Goal: Task Accomplishment & Management: Use online tool/utility

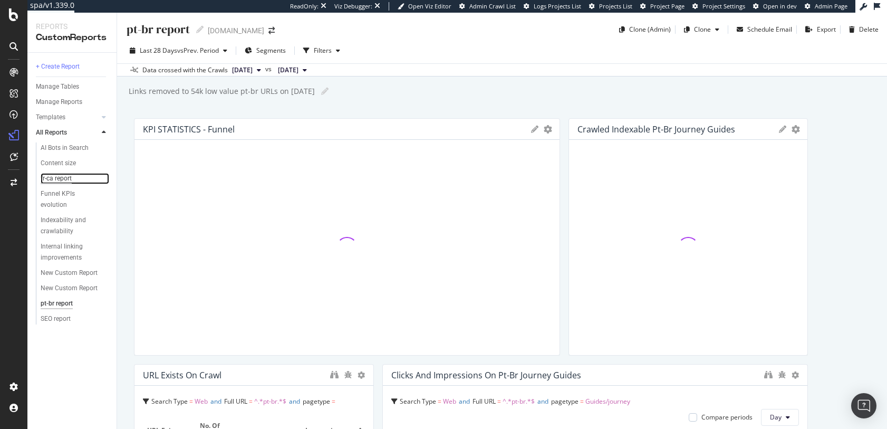
click at [56, 178] on div "fr-ca report" at bounding box center [56, 178] width 31 height 11
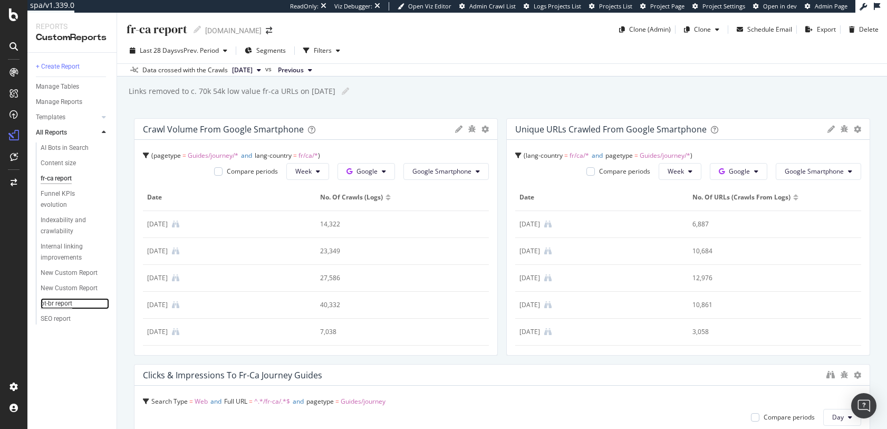
click at [64, 303] on div "pt-br report" at bounding box center [57, 303] width 32 height 11
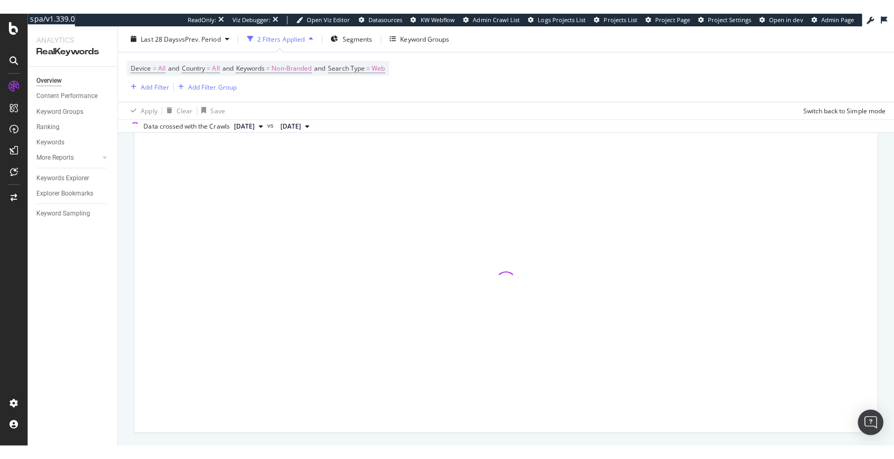
scroll to position [67, 0]
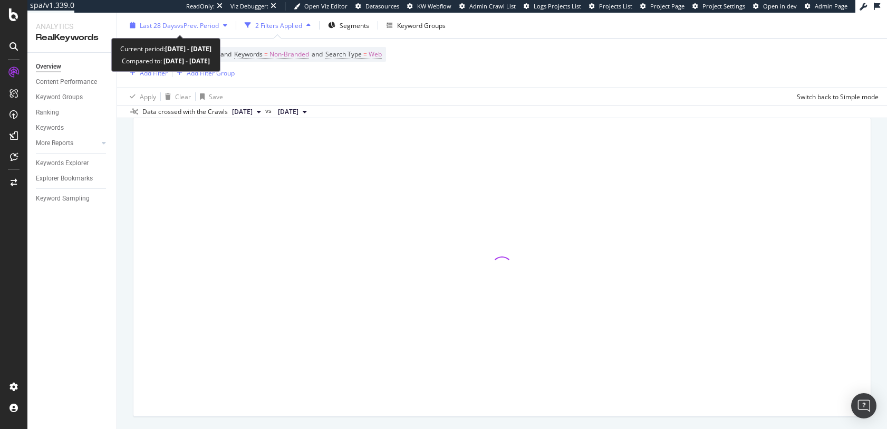
click at [169, 22] on span "Last 28 Days" at bounding box center [158, 25] width 37 height 9
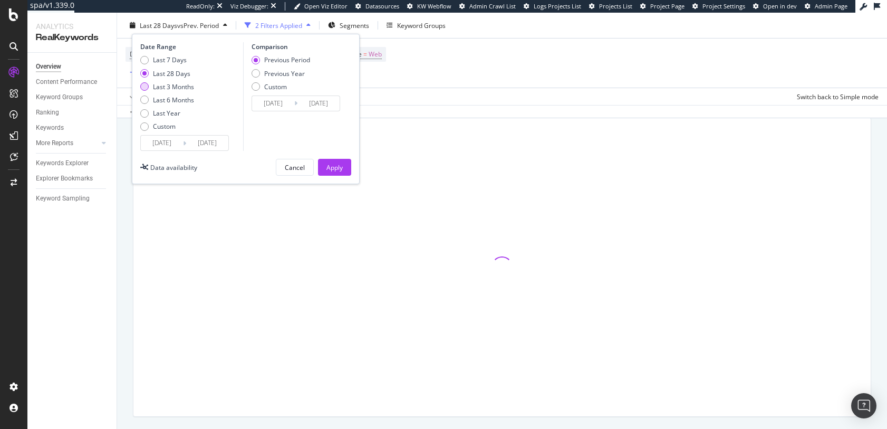
click at [176, 85] on div "Last 3 Months" at bounding box center [173, 86] width 41 height 9
type input "2025/07/05"
type input "2025/04/04"
type input "2025/07/04"
click at [337, 163] on div "Apply" at bounding box center [334, 166] width 16 height 9
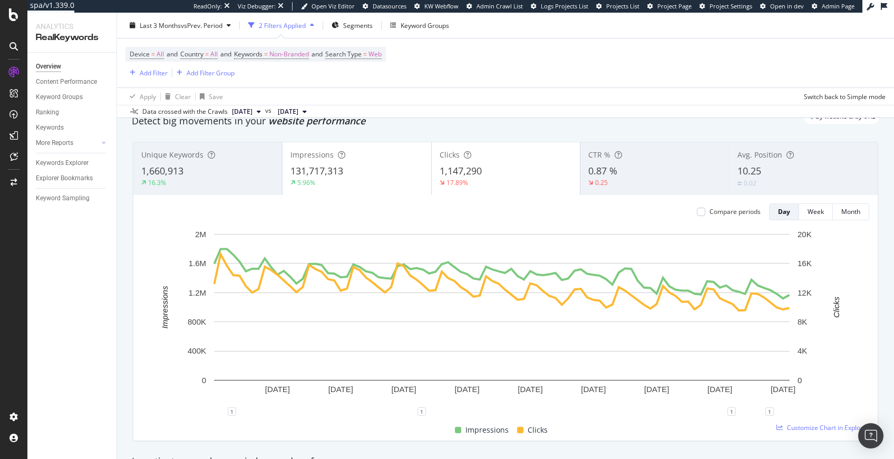
scroll to position [43, 0]
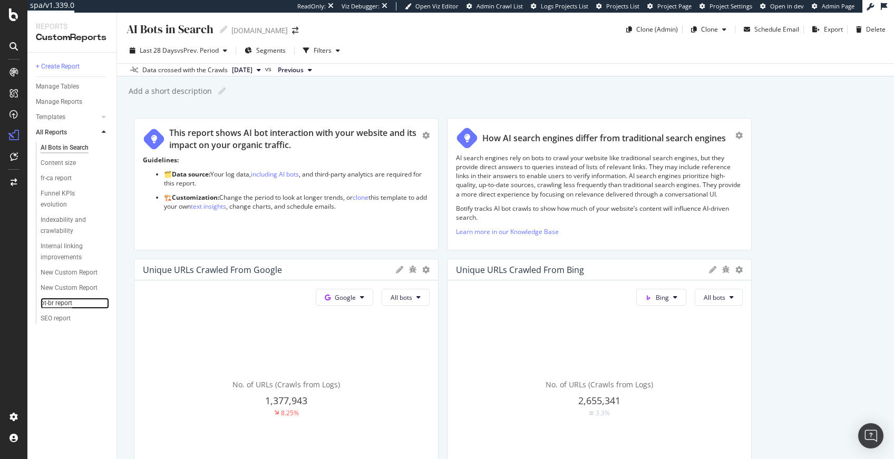
click at [65, 303] on div "pt-br report" at bounding box center [57, 303] width 32 height 11
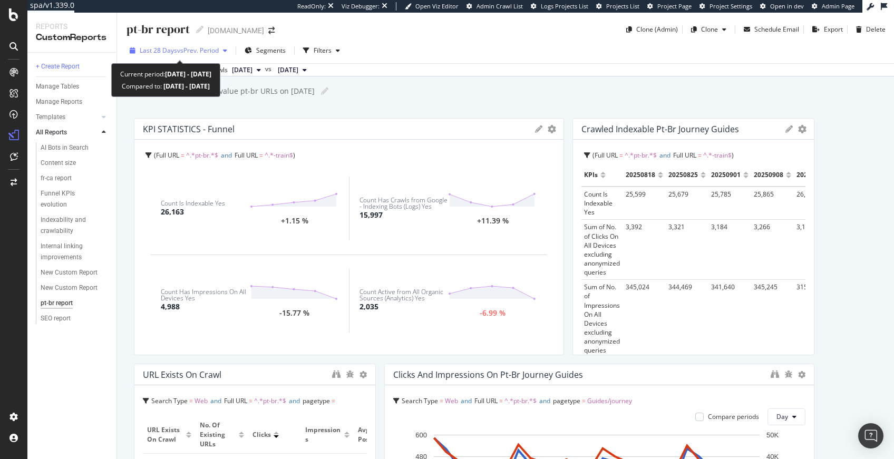
click at [201, 43] on div "Last 28 Days vs Prev. Period" at bounding box center [178, 51] width 106 height 16
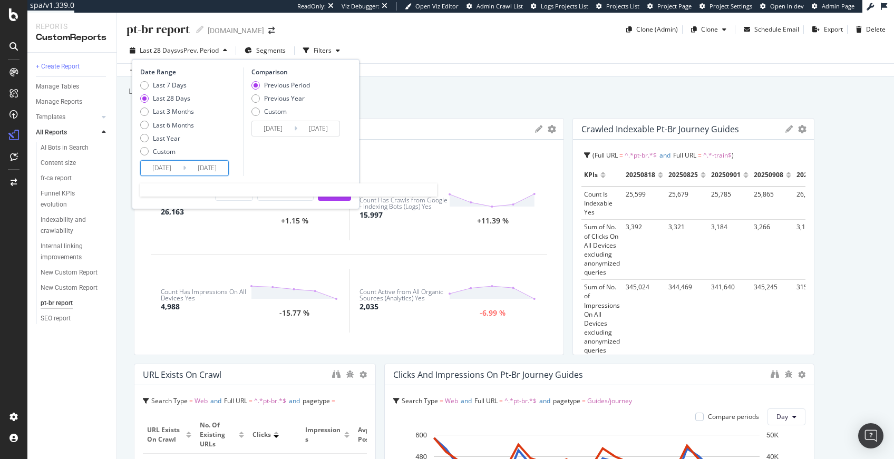
click at [166, 163] on input "2025/09/07" at bounding box center [162, 168] width 42 height 15
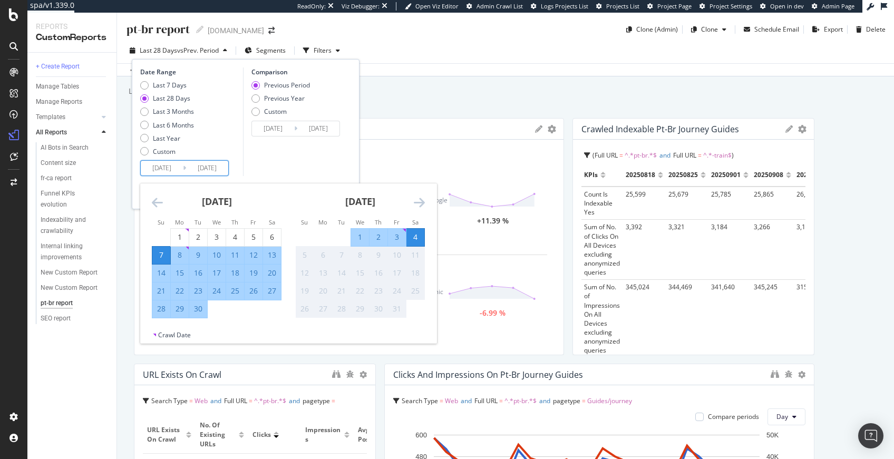
click at [155, 205] on icon "Move backward to switch to the previous month." at bounding box center [157, 202] width 11 height 13
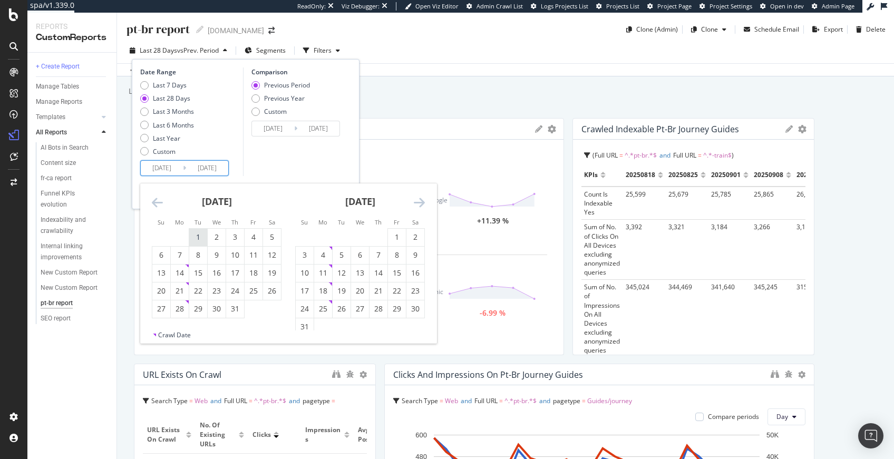
click at [201, 236] on div "1" at bounding box center [198, 237] width 18 height 11
type input "2025/07/01"
type input "2025/03/27"
type input "2025/06/30"
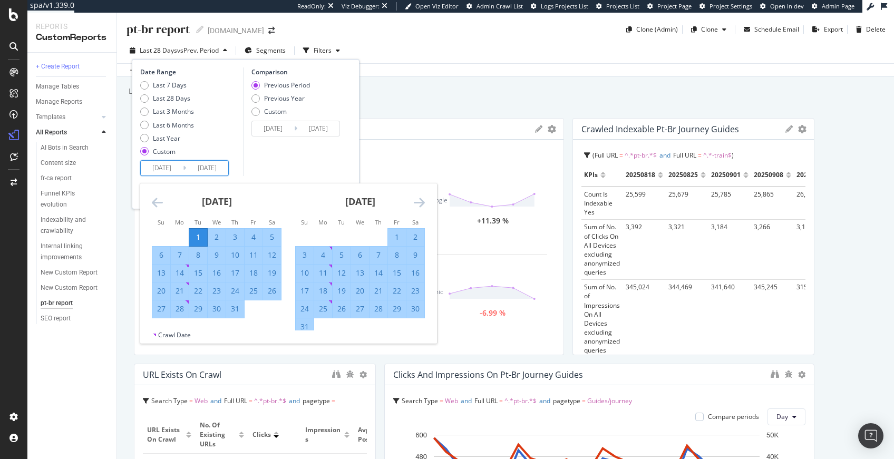
click at [288, 160] on div "Comparison Previous Period Previous Year Custom 2025/03/27 Navigate forward to …" at bounding box center [293, 121] width 100 height 109
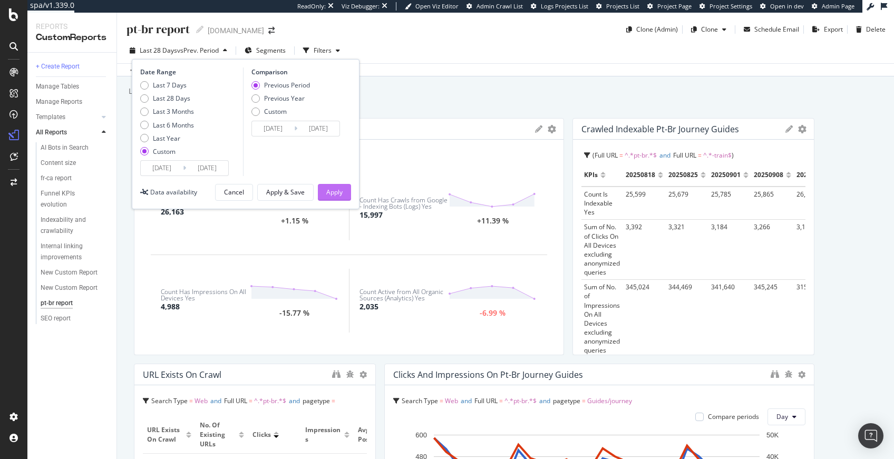
click at [333, 192] on div "Apply" at bounding box center [334, 192] width 16 height 9
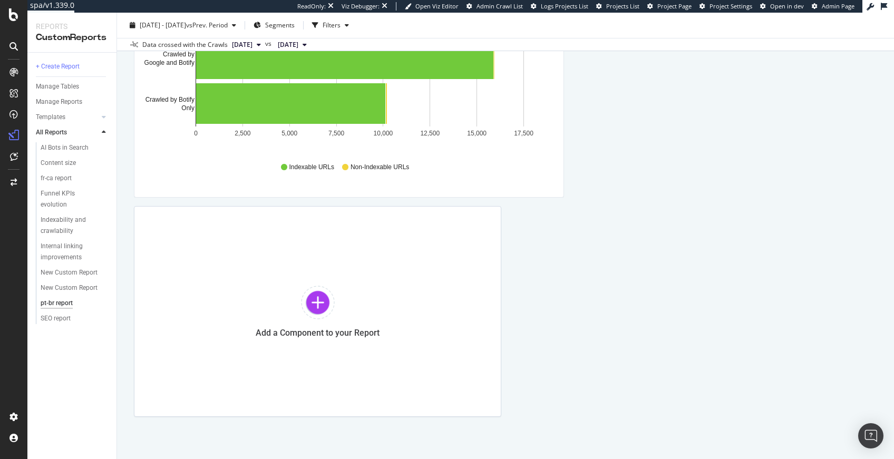
scroll to position [661, 0]
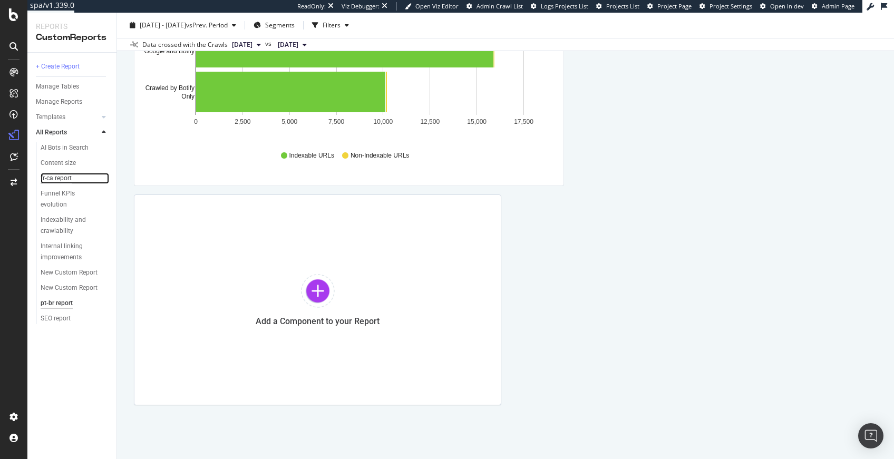
click at [60, 182] on div "fr-ca report" at bounding box center [56, 178] width 31 height 11
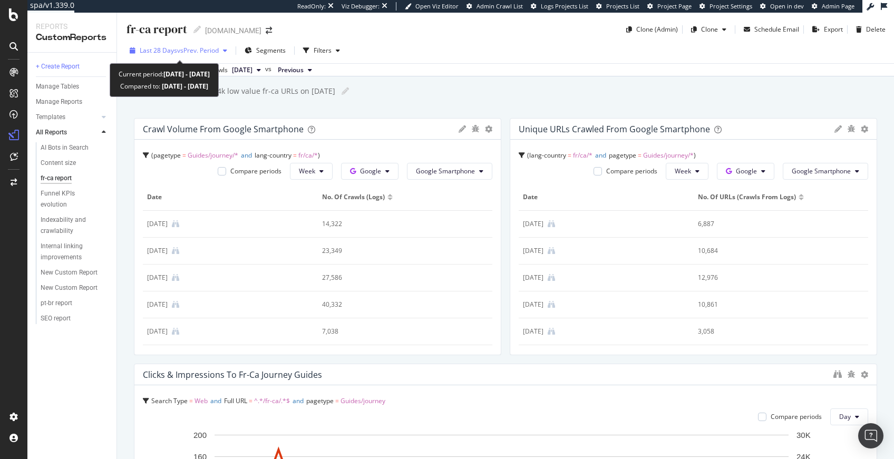
click at [172, 46] on span "Last 28 Days" at bounding box center [158, 50] width 37 height 9
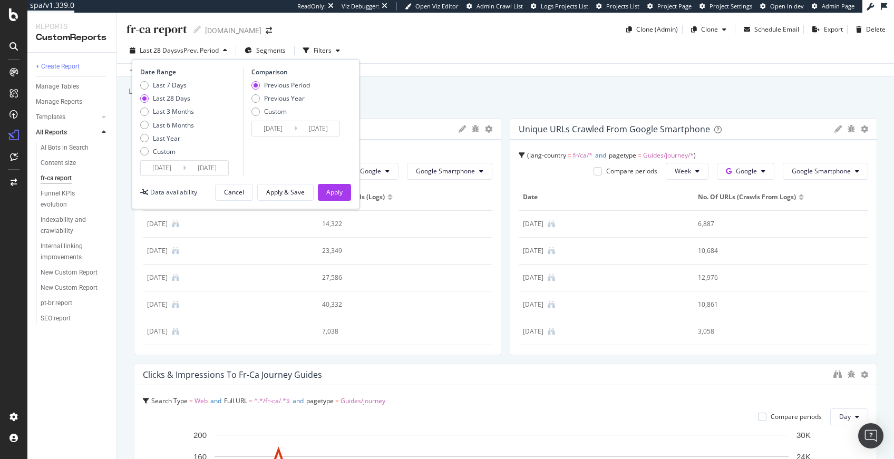
click at [156, 171] on input "2025/09/11" at bounding box center [162, 168] width 42 height 15
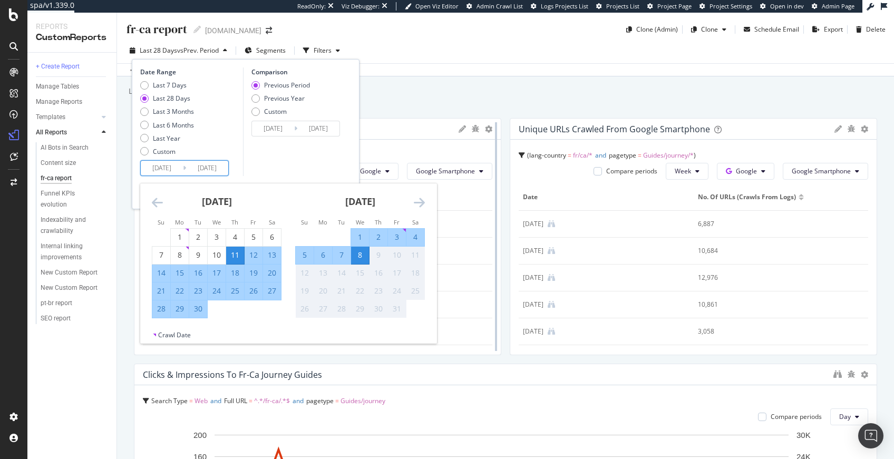
click at [497, 349] on div at bounding box center [496, 236] width 11 height 237
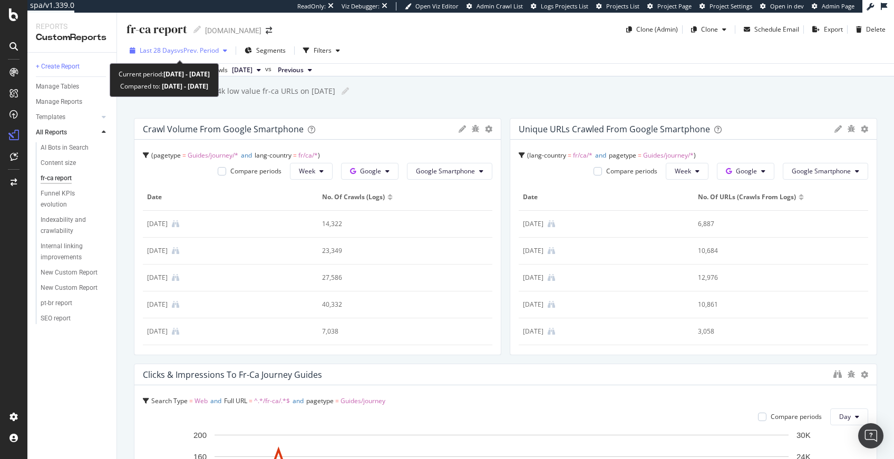
click at [182, 51] on span "vs Prev. Period" at bounding box center [198, 50] width 42 height 9
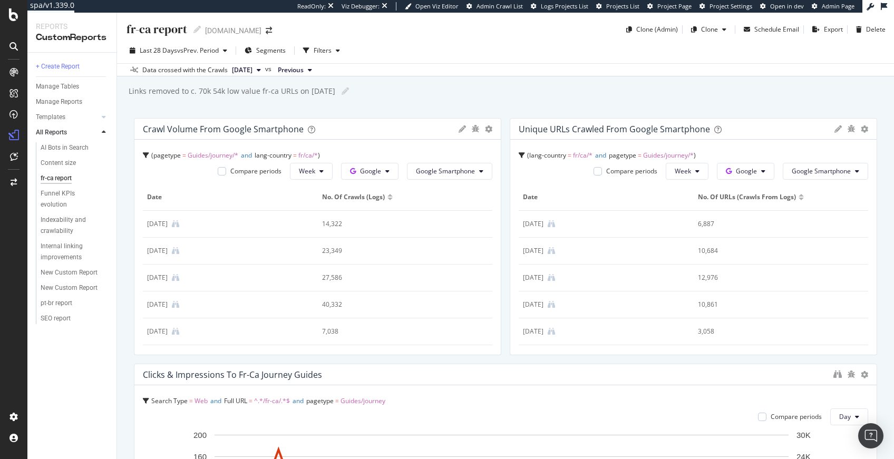
click at [467, 86] on div "Links removed to c. 70k 54k low value fr-ca URLs on Sep 25 2025 Links removed t…" at bounding box center [511, 91] width 766 height 16
click at [323, 51] on div "Filters" at bounding box center [323, 50] width 18 height 9
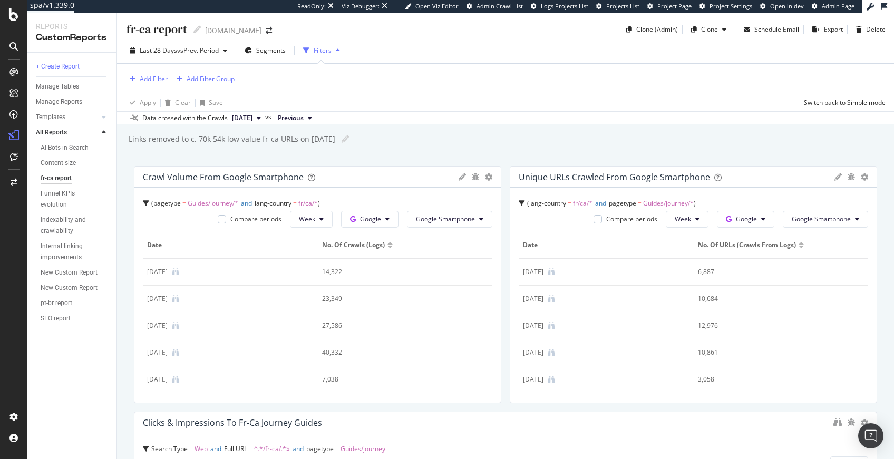
click at [140, 82] on div "Add Filter" at bounding box center [154, 78] width 28 height 9
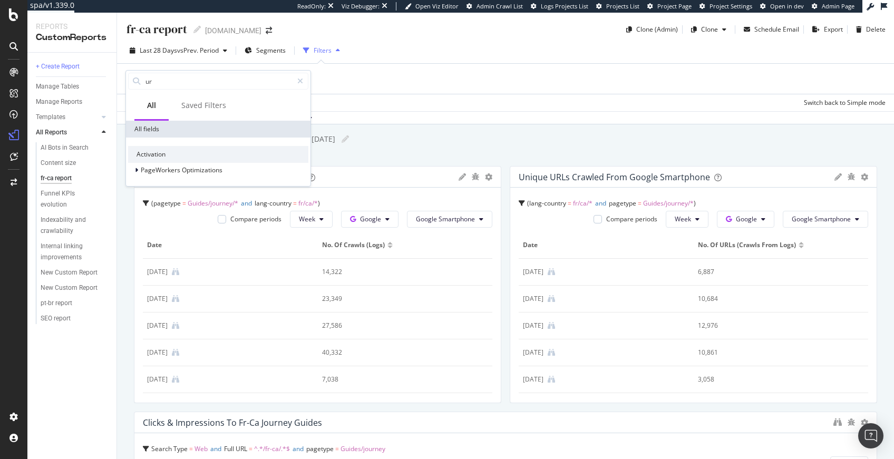
type input "url"
click at [447, 111] on div "Data crossed with the Crawls 2025 Oct. 3rd vs Previous" at bounding box center [505, 117] width 777 height 13
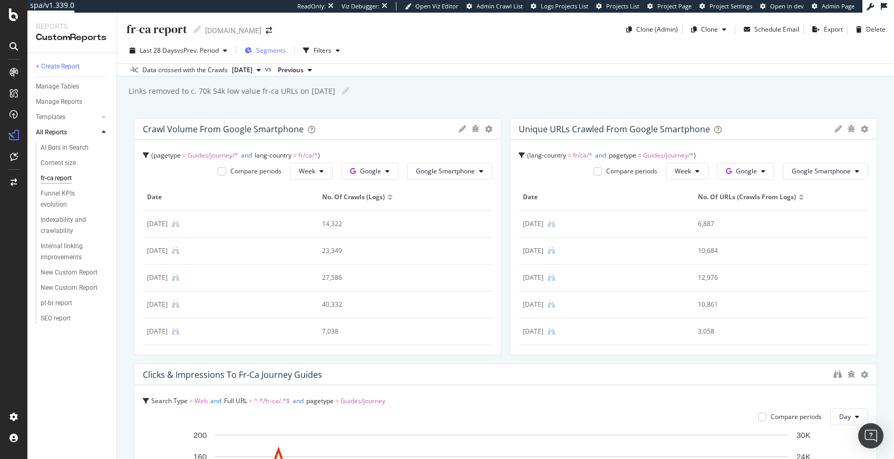
click at [281, 52] on span "Segments" at bounding box center [271, 50] width 30 height 9
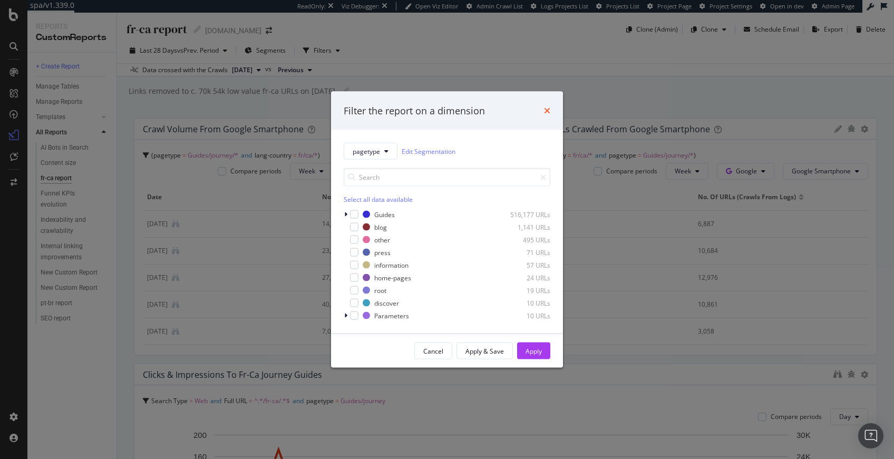
click at [546, 110] on icon "times" at bounding box center [547, 110] width 6 height 8
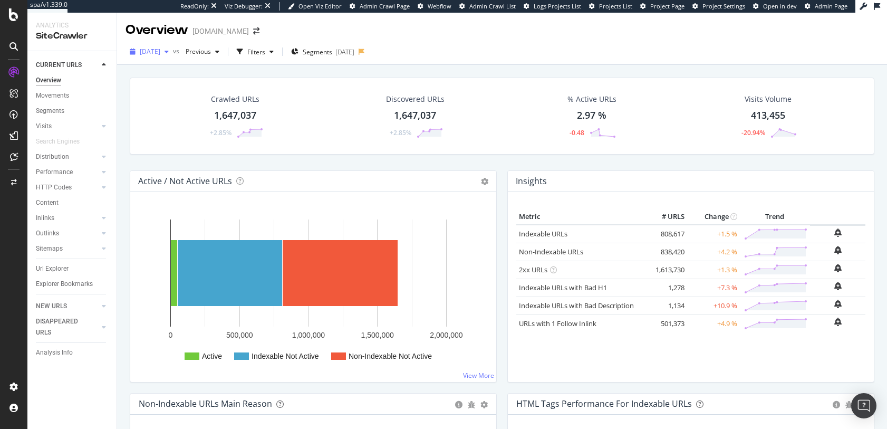
click at [160, 54] on span "2024 May. 31st" at bounding box center [150, 51] width 21 height 9
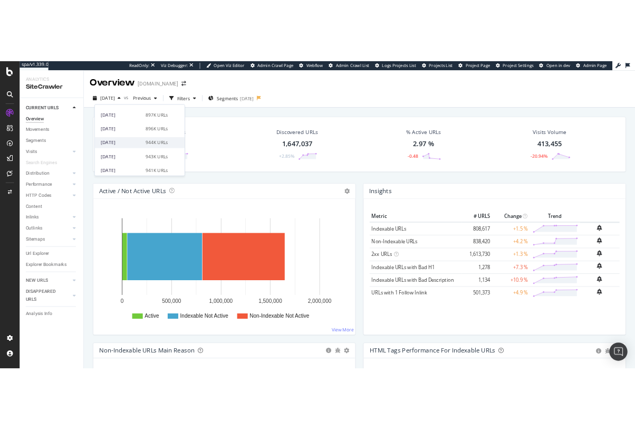
scroll to position [95, 0]
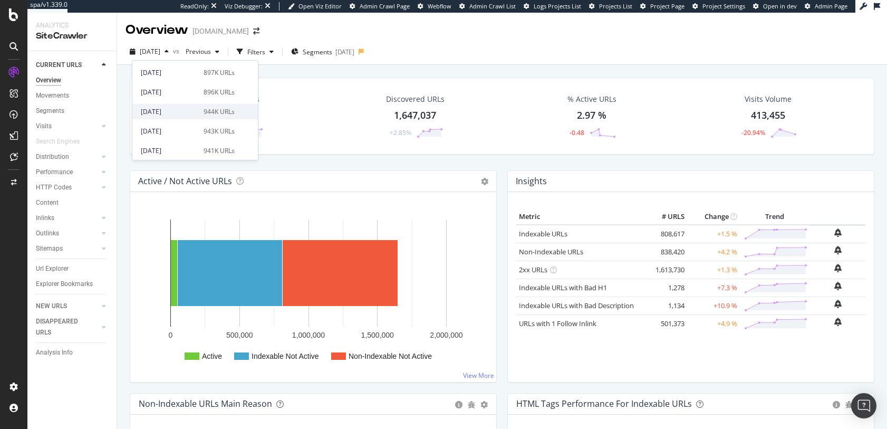
click at [191, 114] on div "[DATE]" at bounding box center [169, 111] width 56 height 9
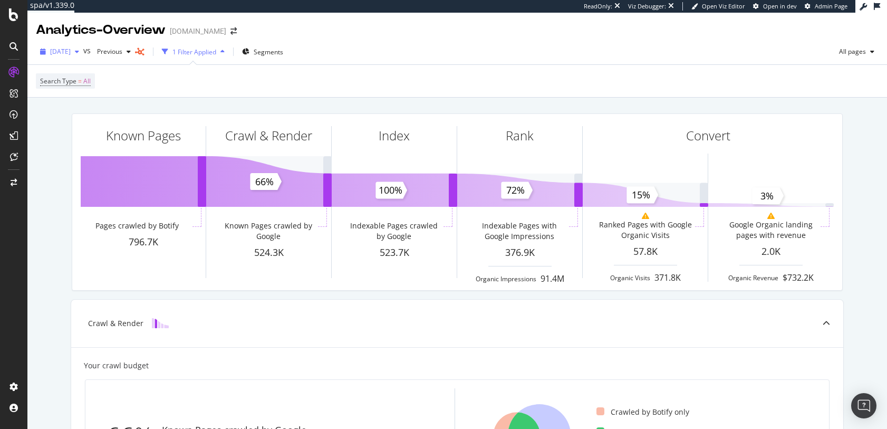
click at [83, 52] on div "button" at bounding box center [77, 51] width 13 height 6
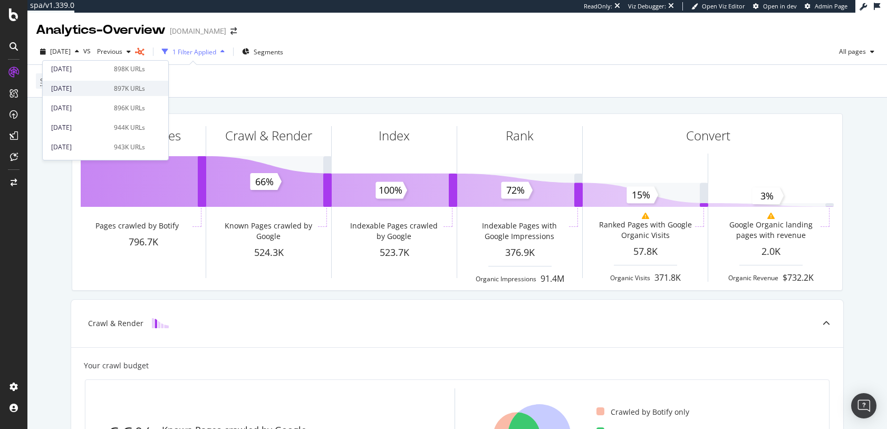
scroll to position [79, 0]
click at [128, 71] on div "898K URLs" at bounding box center [129, 69] width 31 height 9
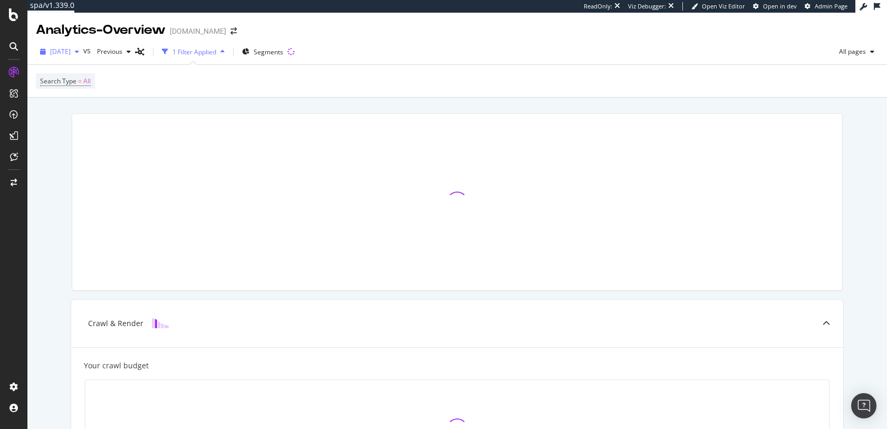
click at [71, 52] on span "2025 Aug. 25th" at bounding box center [60, 51] width 21 height 9
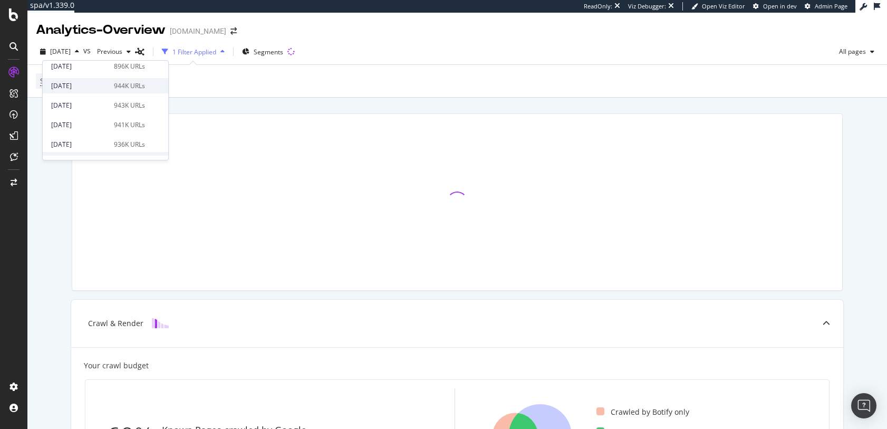
click at [114, 89] on div "944K URLs" at bounding box center [129, 85] width 31 height 9
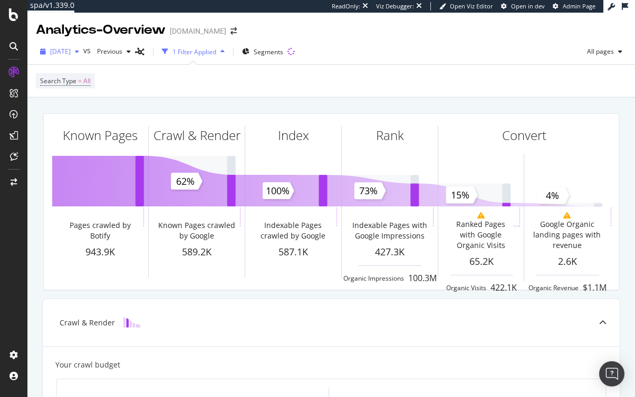
click at [71, 51] on span "2025 Aug. 4th" at bounding box center [60, 51] width 21 height 9
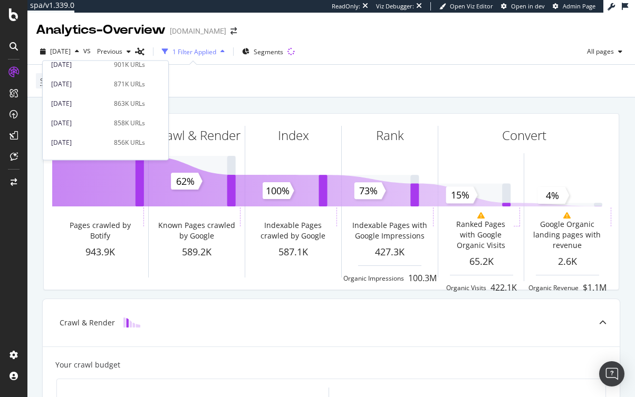
scroll to position [328, 0]
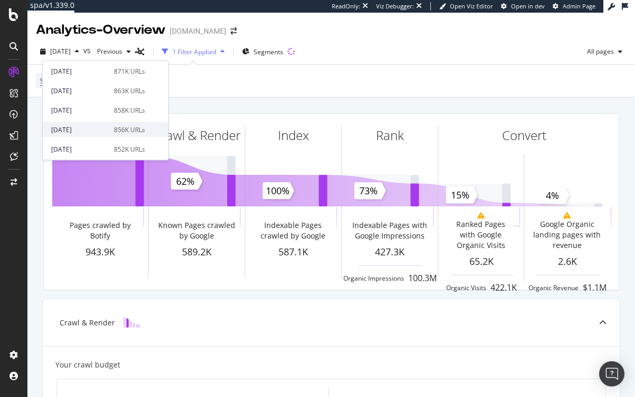
click at [94, 132] on div "[DATE]" at bounding box center [79, 129] width 56 height 9
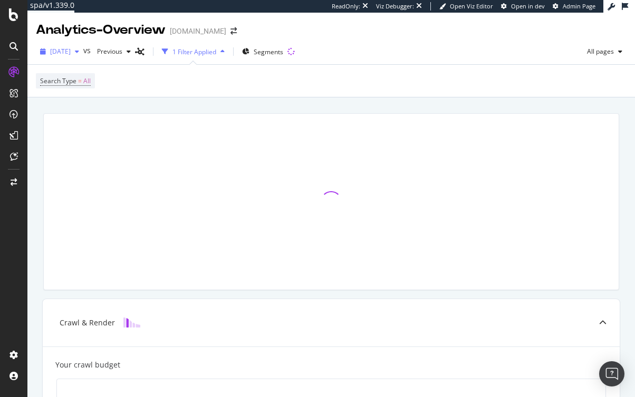
click at [71, 55] on span "[DATE]" at bounding box center [60, 51] width 21 height 9
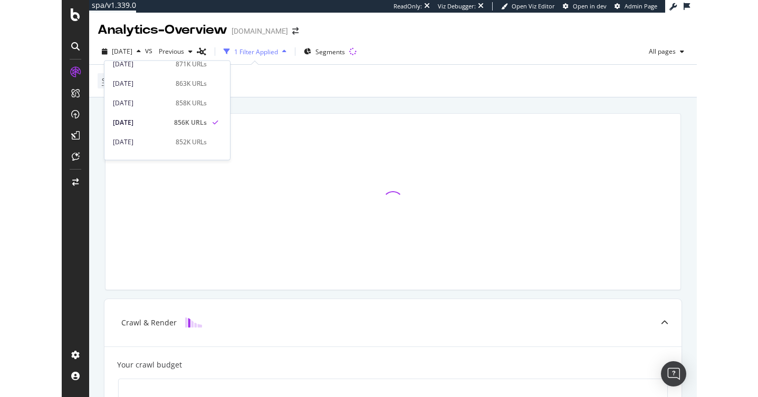
scroll to position [353, 0]
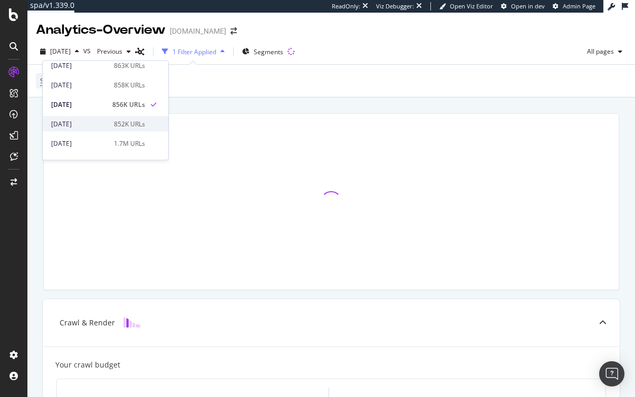
click at [92, 123] on div "2024 Sep. 30th" at bounding box center [79, 123] width 56 height 9
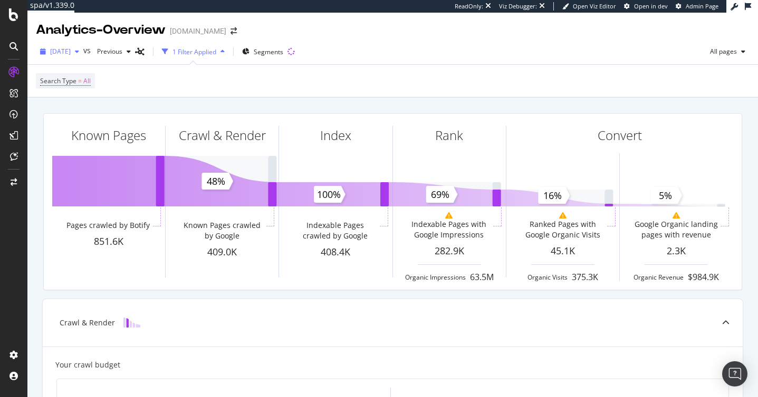
click at [71, 53] on span "2024 Sep. 30th" at bounding box center [60, 51] width 21 height 9
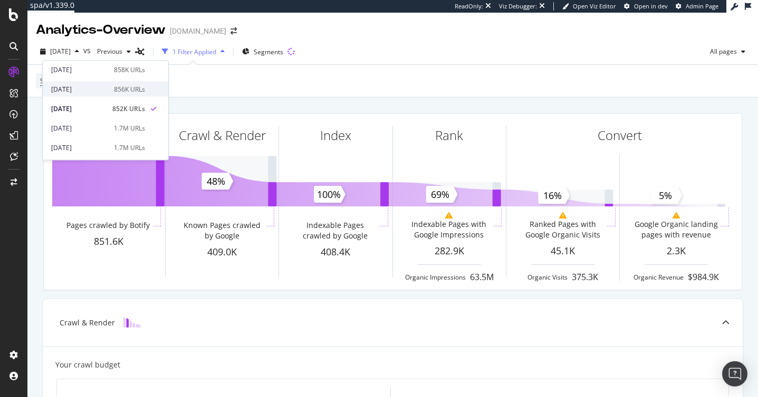
scroll to position [356, 0]
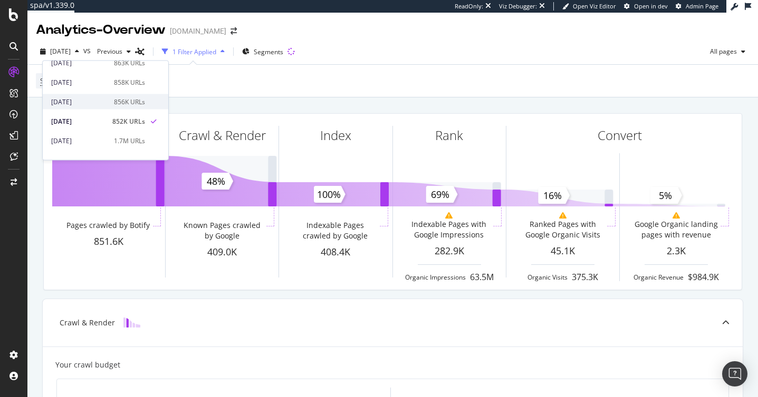
click at [102, 105] on div "2024 Oct. 28th" at bounding box center [79, 101] width 56 height 9
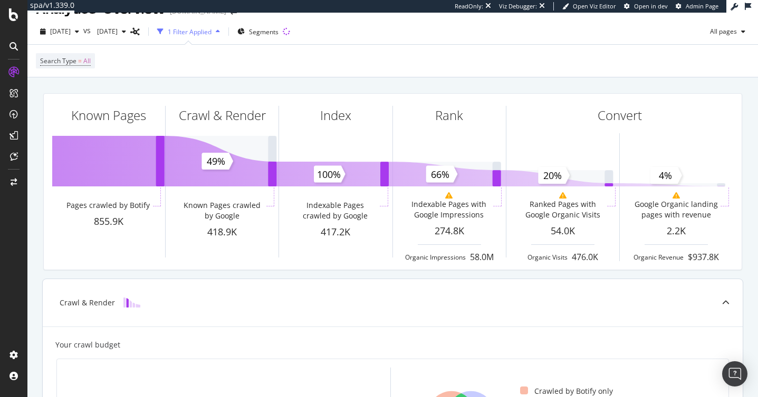
scroll to position [67, 0]
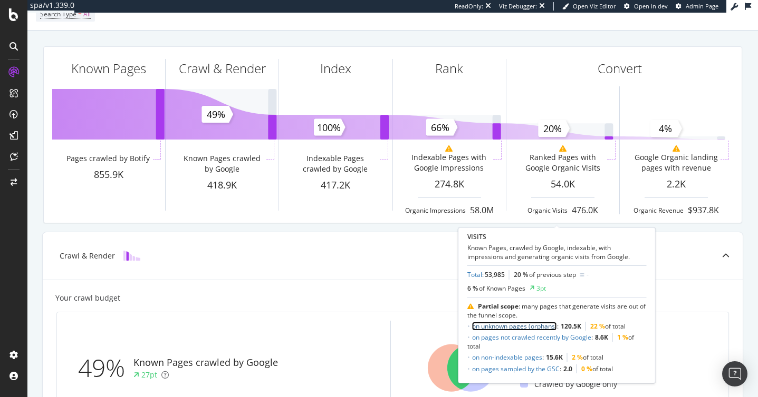
click at [513, 325] on link "on unknown pages (orphans)" at bounding box center [514, 326] width 85 height 9
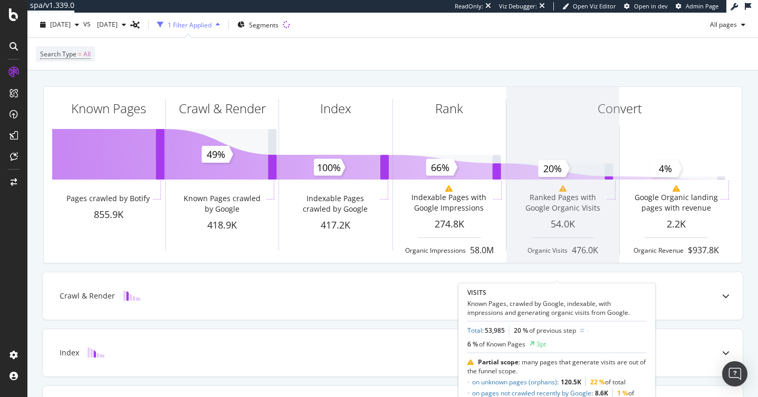
scroll to position [110, 0]
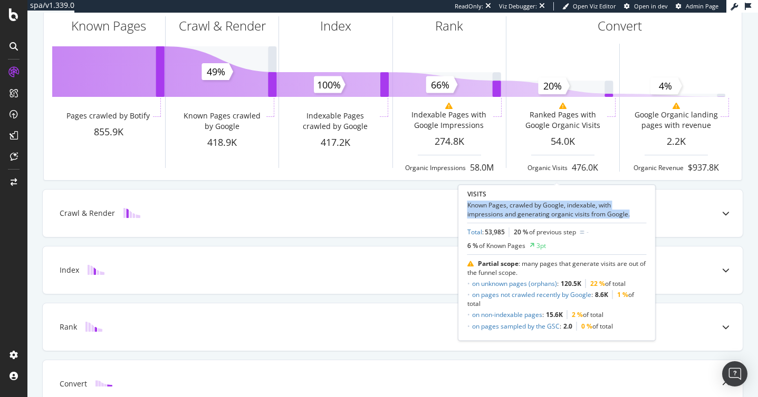
drag, startPoint x: 632, startPoint y: 217, endPoint x: 458, endPoint y: 209, distance: 174.7
click at [458, 209] on div "VISITS Known Pages, crawled by Google, indexable, with impressions and generati…" at bounding box center [556, 263] width 197 height 156
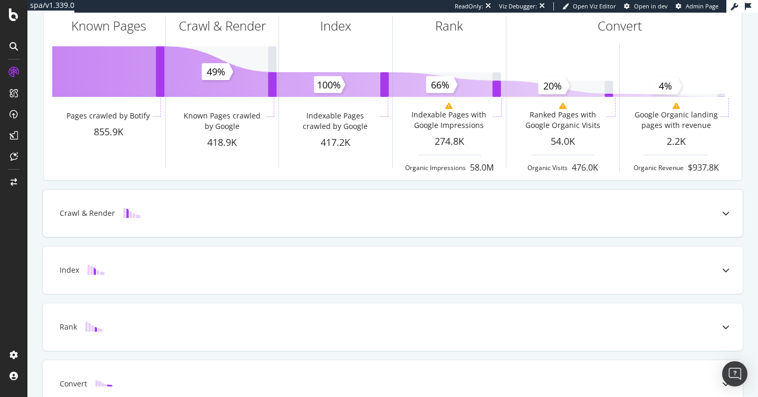
copy div "Known Pages, crawled by Google, indexable, with impressions and generating orga…"
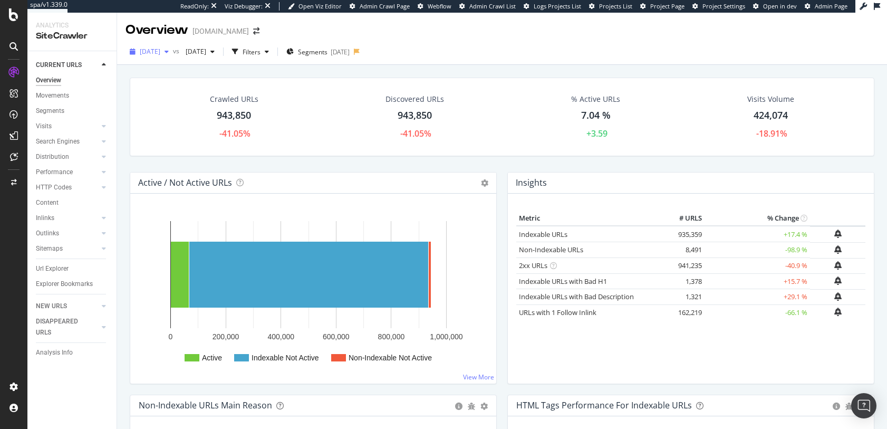
click at [160, 55] on span "2025 Aug. 4th" at bounding box center [150, 51] width 21 height 9
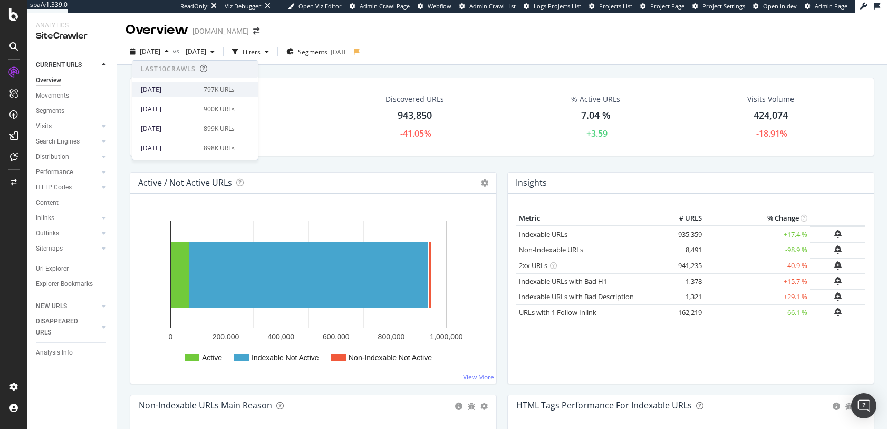
click at [173, 86] on div "[DATE]" at bounding box center [169, 89] width 56 height 9
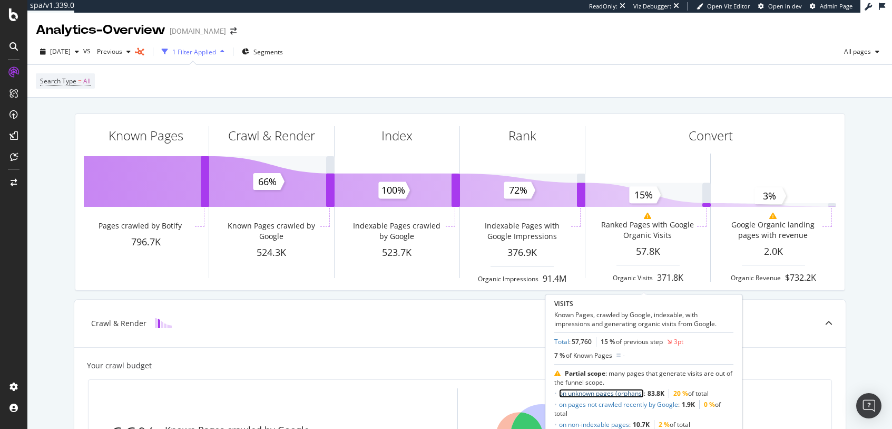
click at [637, 392] on link "on unknown pages (orphans)" at bounding box center [601, 393] width 85 height 9
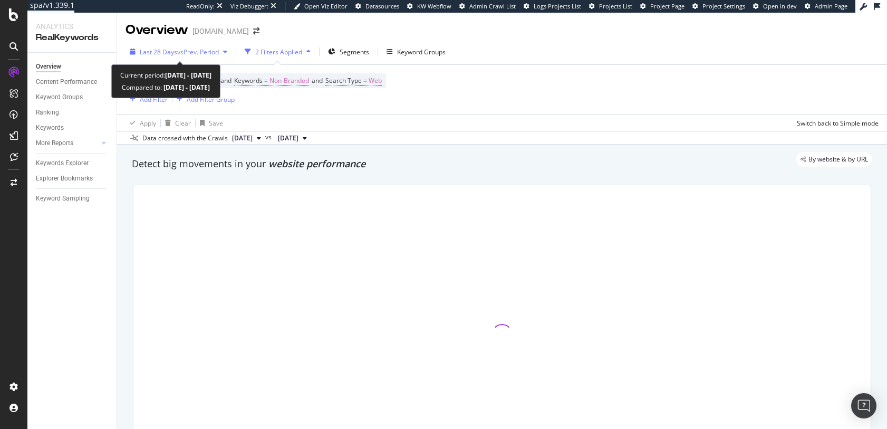
click at [168, 54] on span "Last 28 Days" at bounding box center [158, 51] width 37 height 9
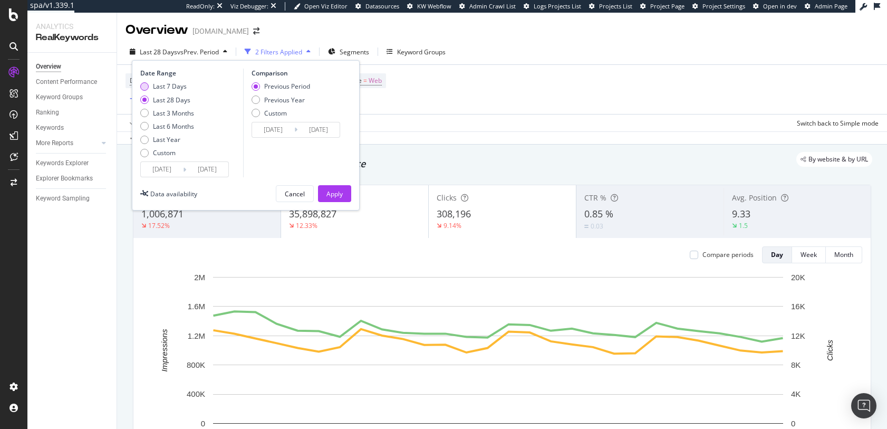
click at [173, 85] on div "Last 7 Days" at bounding box center [170, 86] width 34 height 9
type input "[DATE]"
type input "2025/09/21"
type input "2025/09/27"
click at [303, 95] on div "Previous Year" at bounding box center [284, 99] width 41 height 9
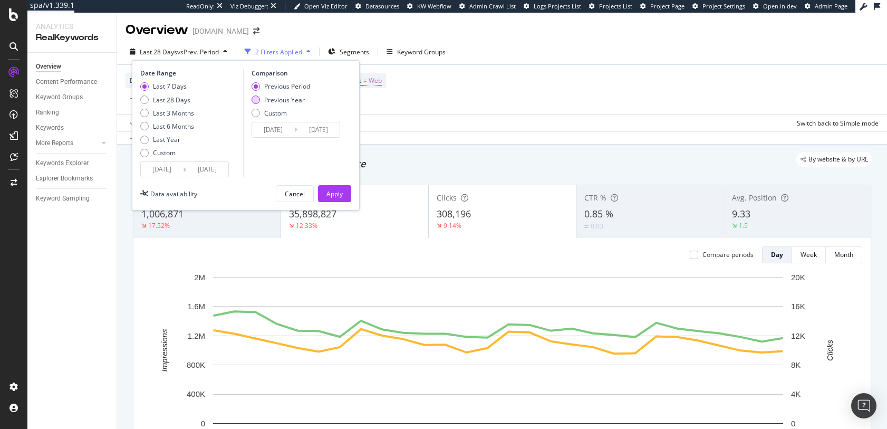
type input "2024/09/29"
type input "2024/10/05"
click at [333, 191] on div "Apply" at bounding box center [334, 193] width 16 height 9
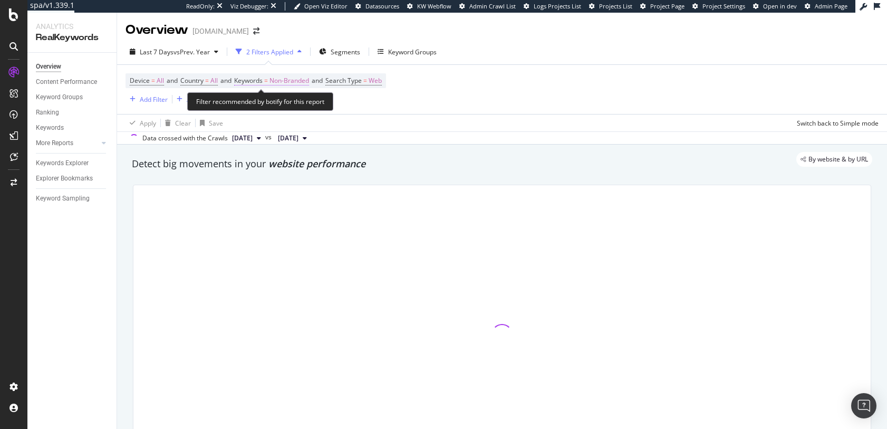
click at [296, 82] on span "Non-Branded" at bounding box center [289, 80] width 40 height 15
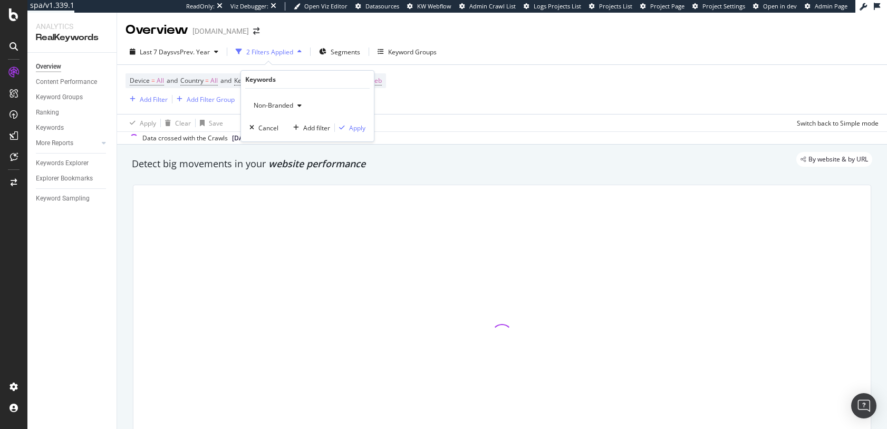
click at [282, 108] on span "Non-Branded" at bounding box center [271, 105] width 44 height 9
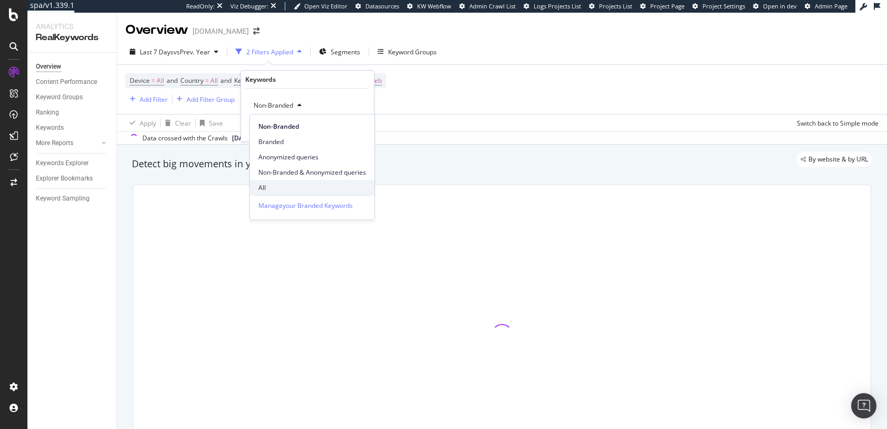
click at [276, 186] on span "All" at bounding box center [312, 187] width 108 height 9
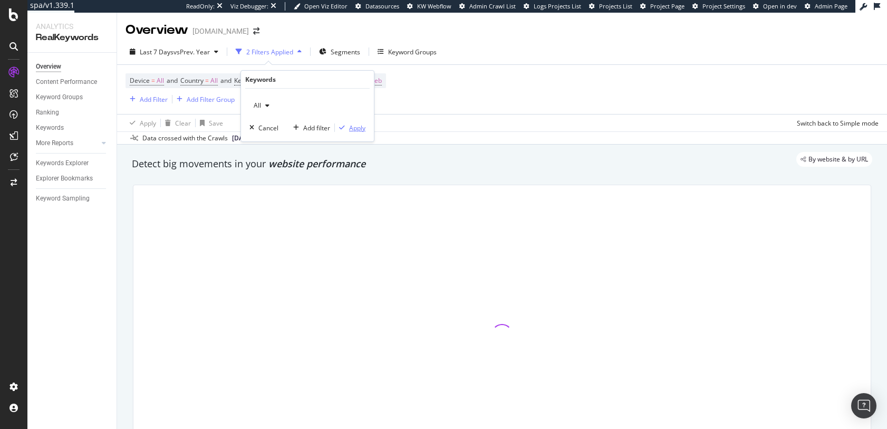
click at [347, 125] on div "button" at bounding box center [342, 127] width 14 height 6
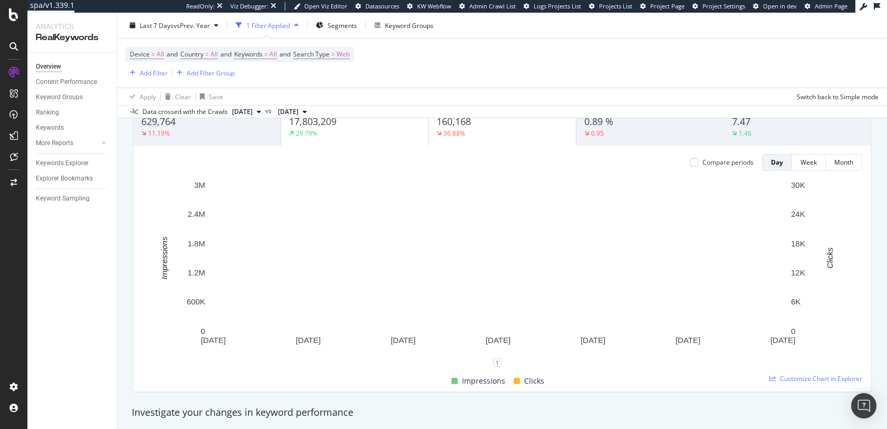
scroll to position [94, 0]
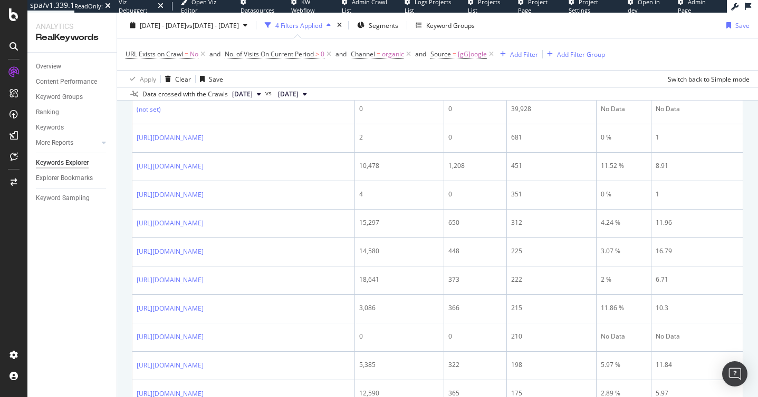
scroll to position [535, 0]
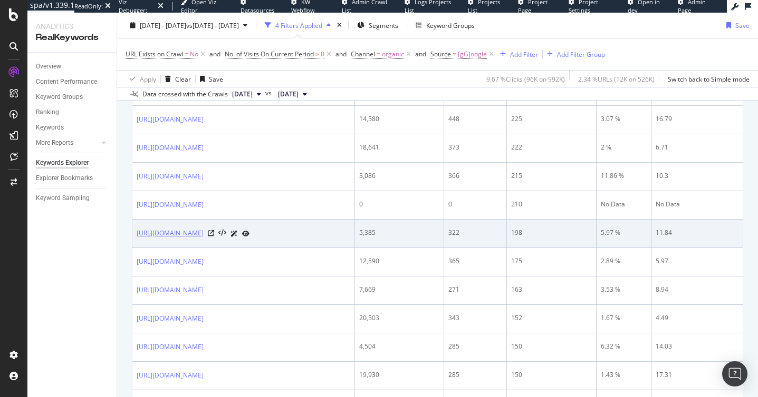
drag, startPoint x: 348, startPoint y: 244, endPoint x: 137, endPoint y: 245, distance: 210.9
click at [137, 239] on div "[URL][DOMAIN_NAME]" at bounding box center [244, 233] width 214 height 11
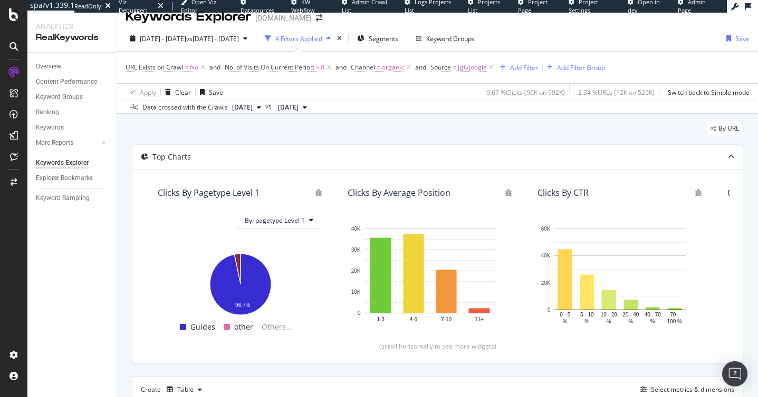
scroll to position [0, 0]
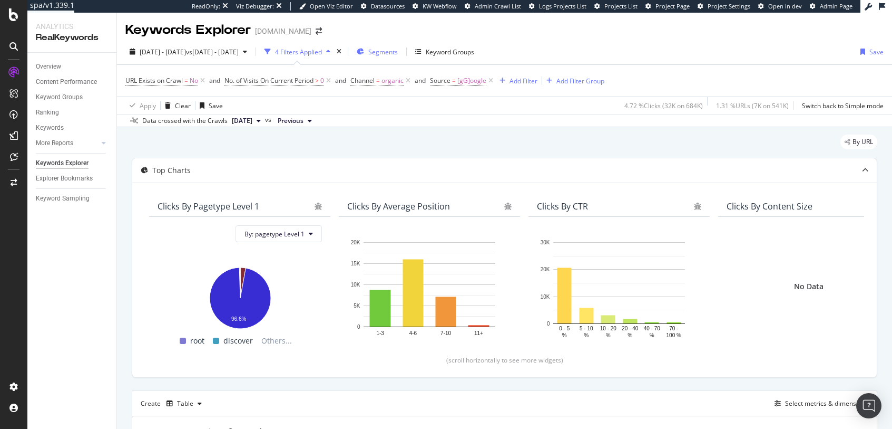
click at [398, 50] on span "Segments" at bounding box center [383, 51] width 30 height 9
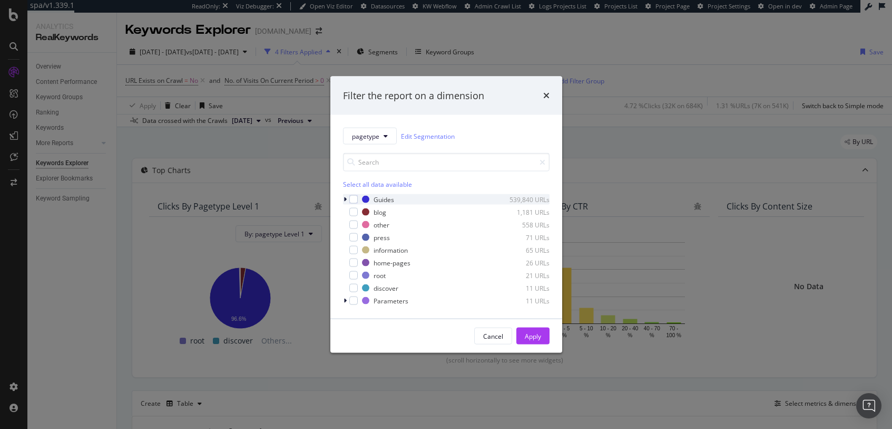
click at [345, 199] on icon "modal" at bounding box center [345, 199] width 3 height 6
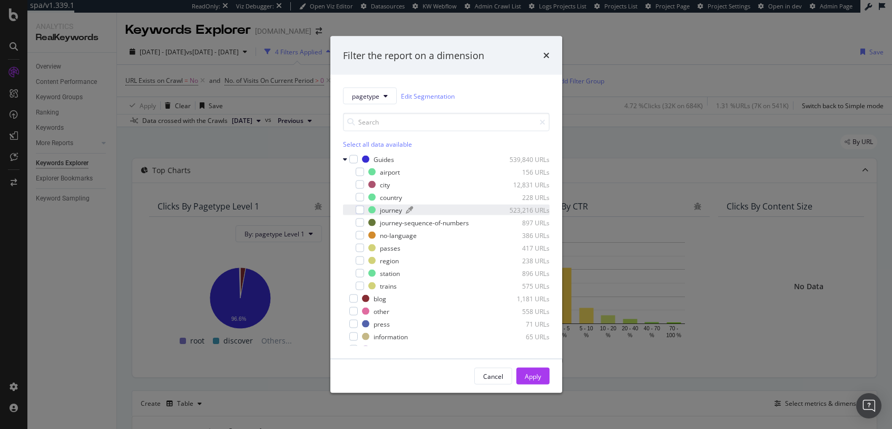
click at [388, 206] on div "journey" at bounding box center [391, 209] width 22 height 9
click at [540, 377] on div "Apply" at bounding box center [533, 375] width 16 height 9
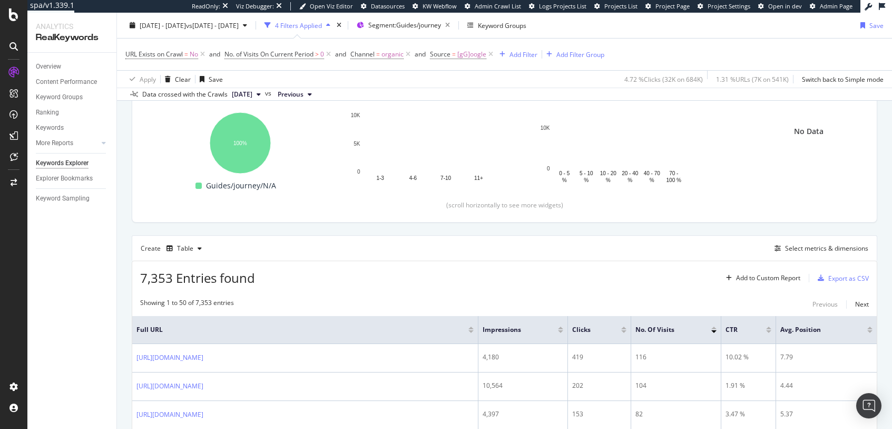
scroll to position [157, 0]
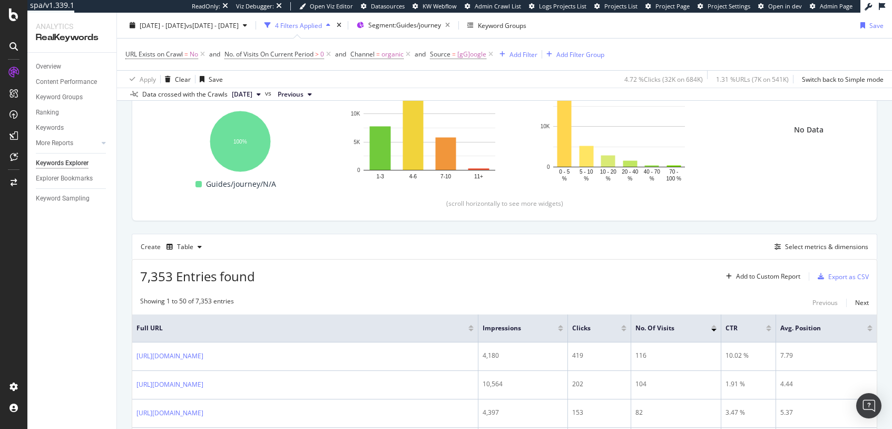
click at [624, 328] on div at bounding box center [624, 329] width 5 height 3
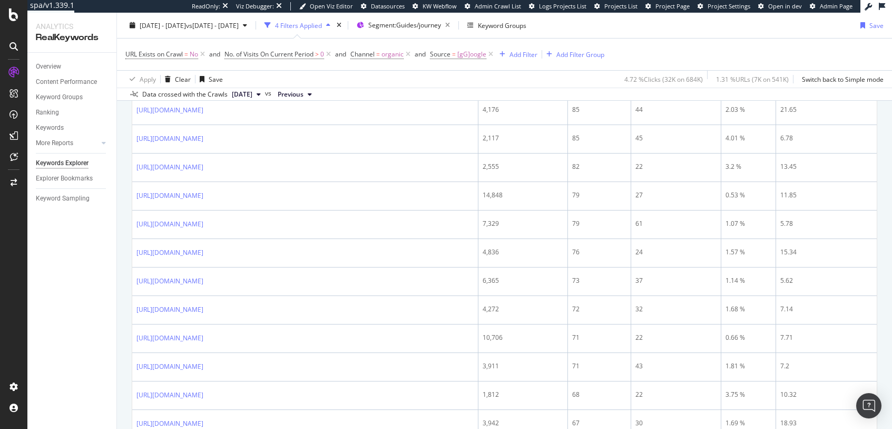
scroll to position [773, 0]
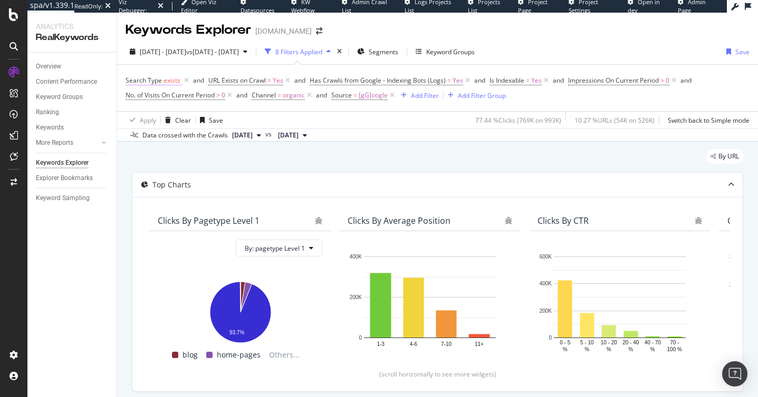
click at [148, 80] on span "Search Type" at bounding box center [143, 80] width 36 height 9
click at [329, 154] on div "By URL" at bounding box center [437, 160] width 611 height 23
click at [369, 96] on span "[gG]oogle" at bounding box center [372, 95] width 29 height 15
click at [284, 94] on span "Channel = organic" at bounding box center [277, 95] width 53 height 9
click at [520, 162] on div "By URL" at bounding box center [437, 160] width 611 height 23
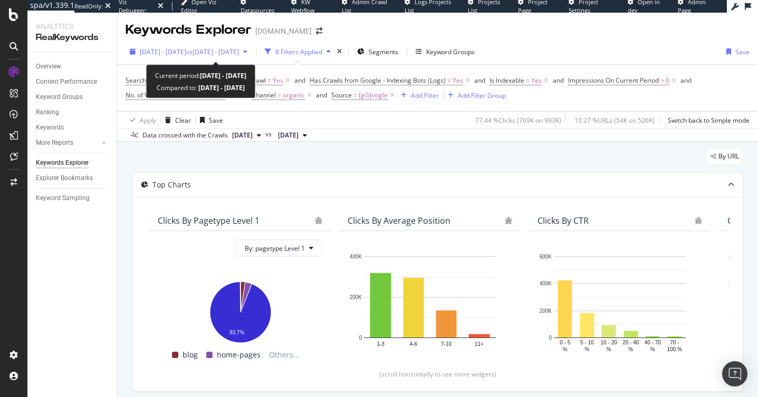
click at [231, 52] on span "vs 2024 Jul. 26th - Aug. 24th" at bounding box center [212, 51] width 53 height 9
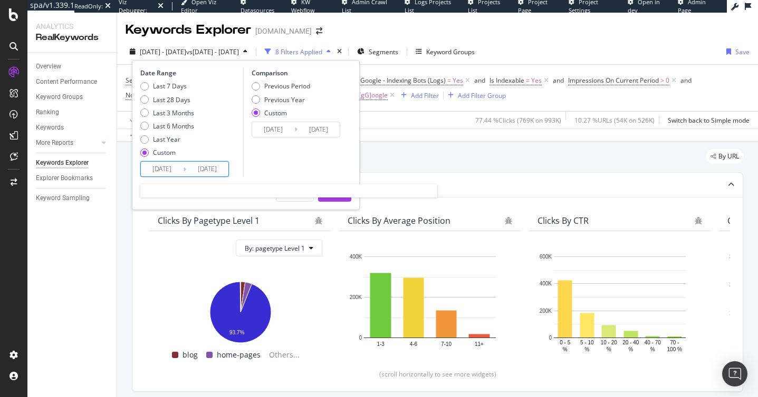
click at [159, 168] on input "2024/10/01" at bounding box center [162, 169] width 42 height 15
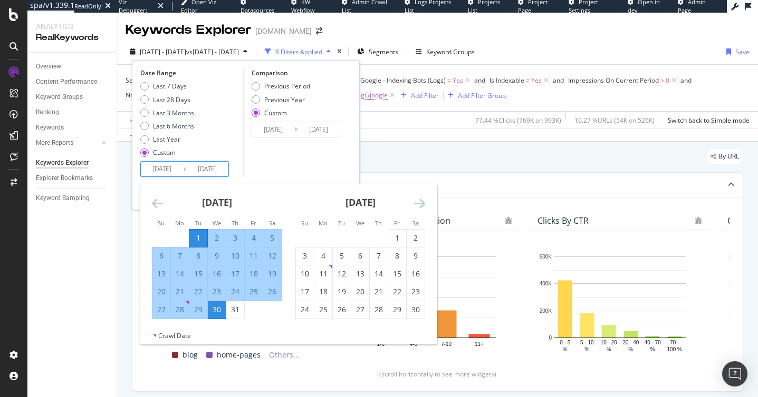
click at [474, 157] on div "By URL" at bounding box center [437, 160] width 611 height 23
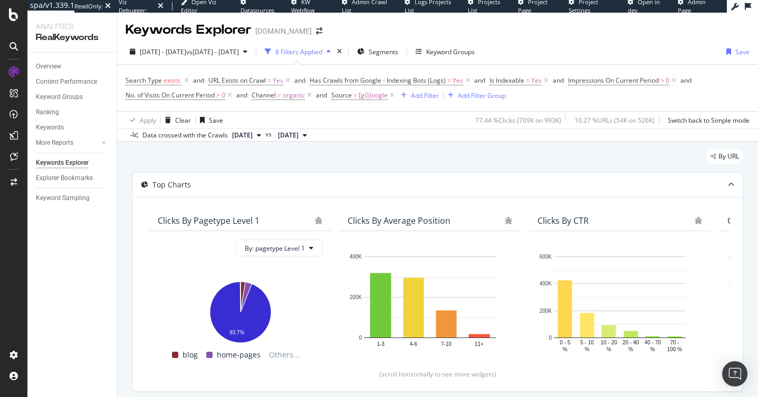
scroll to position [2, 0]
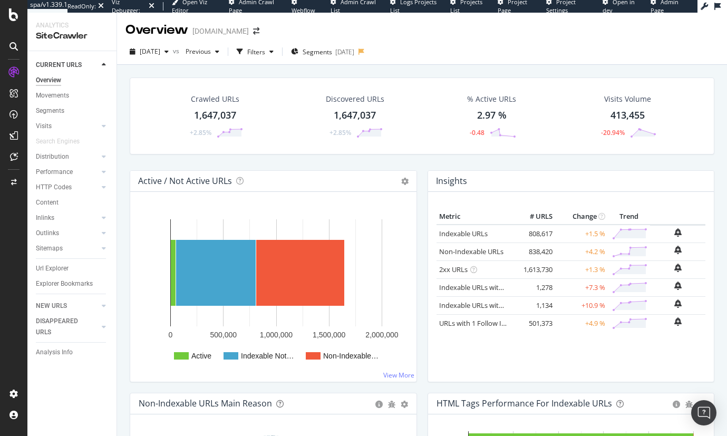
click at [303, 179] on div "Active / Not Active URLs Chart (by Value) Chart (by Percentage) Table Expand Ex…" at bounding box center [273, 181] width 286 height 21
click at [160, 54] on span "[DATE]" at bounding box center [150, 51] width 21 height 9
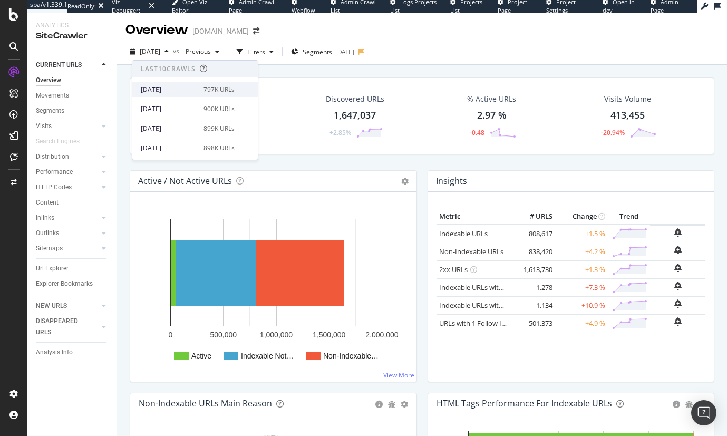
click at [158, 89] on div "2025 Oct. 3rd" at bounding box center [169, 89] width 56 height 9
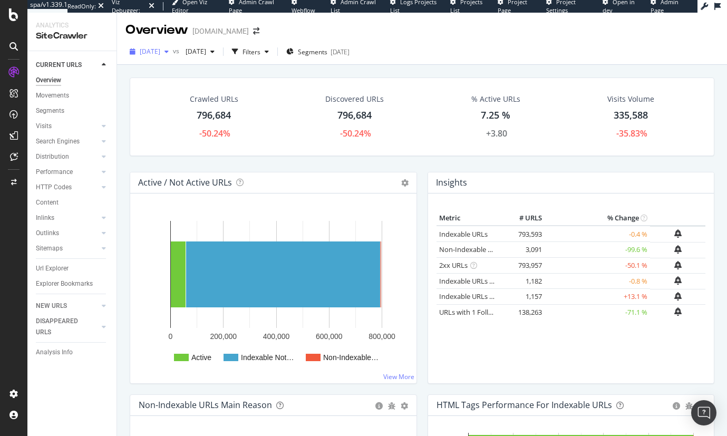
click at [149, 50] on span "2025 Oct. 3rd" at bounding box center [150, 51] width 21 height 9
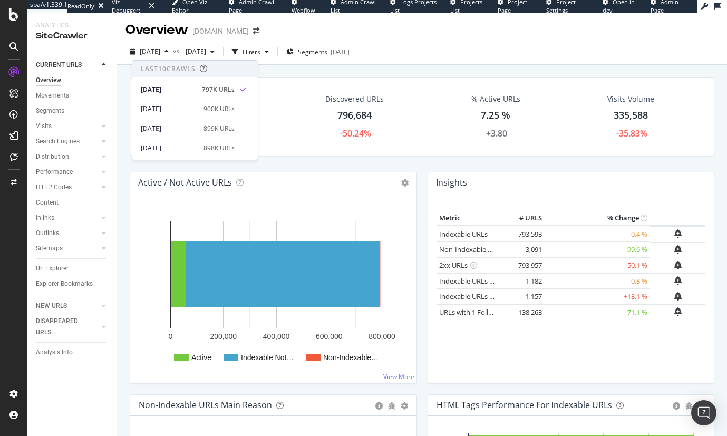
click at [308, 64] on div "2025 Oct. 3rd vs 2024 Mar. 7th Filters Segments 2025-10-03" at bounding box center [422, 53] width 610 height 21
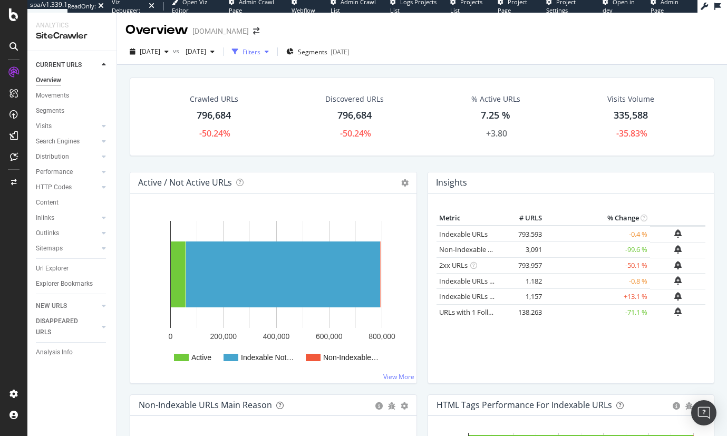
click at [260, 51] on div "Filters" at bounding box center [251, 51] width 18 height 9
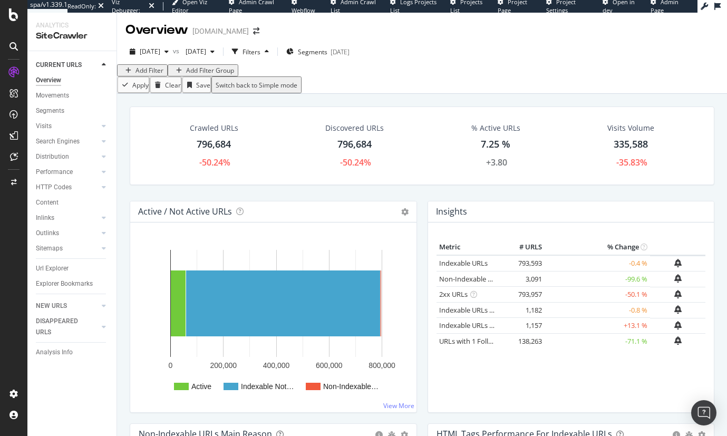
click at [144, 75] on div "Add Filter" at bounding box center [149, 70] width 28 height 9
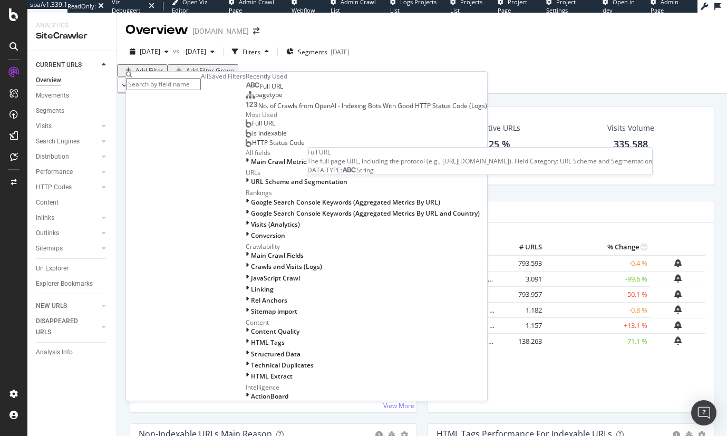
click at [260, 91] on span "Full URL" at bounding box center [271, 86] width 23 height 9
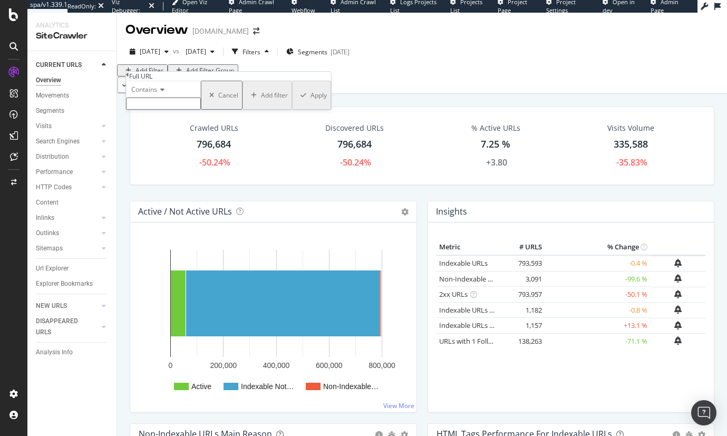
click at [163, 110] on input "text" at bounding box center [163, 104] width 75 height 12
type input "en-us/"
click at [310, 103] on div "Apply" at bounding box center [318, 98] width 16 height 9
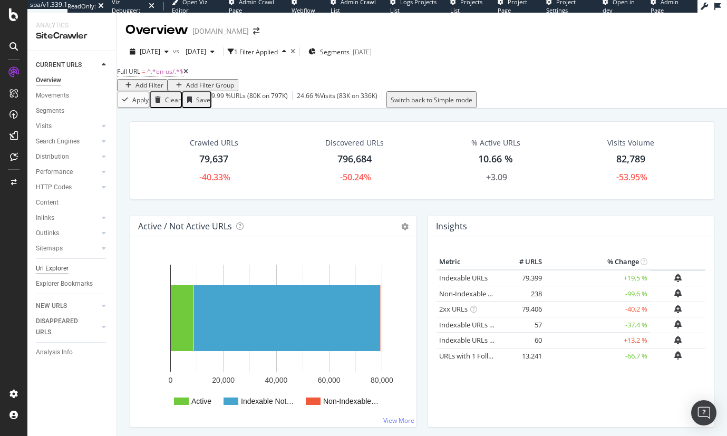
click at [62, 269] on div "Url Explorer" at bounding box center [52, 268] width 33 height 11
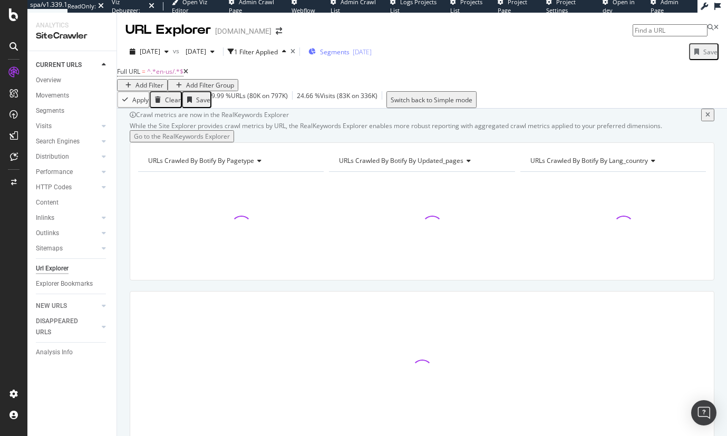
click at [350, 53] on span "Segments" at bounding box center [335, 51] width 30 height 9
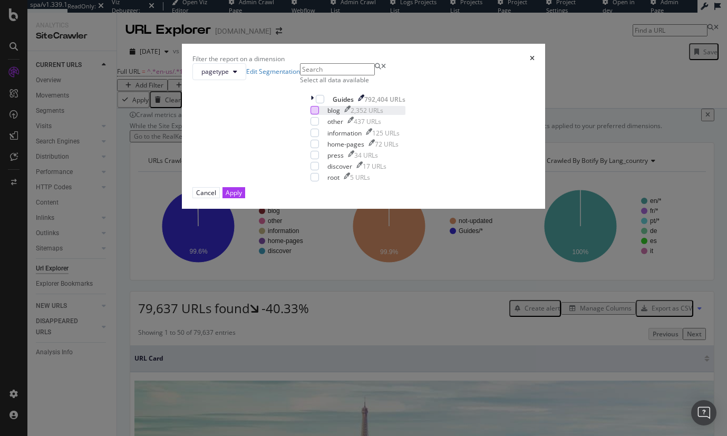
click at [310, 114] on div "modal" at bounding box center [314, 110] width 8 height 8
click at [242, 197] on div "Apply" at bounding box center [234, 192] width 16 height 9
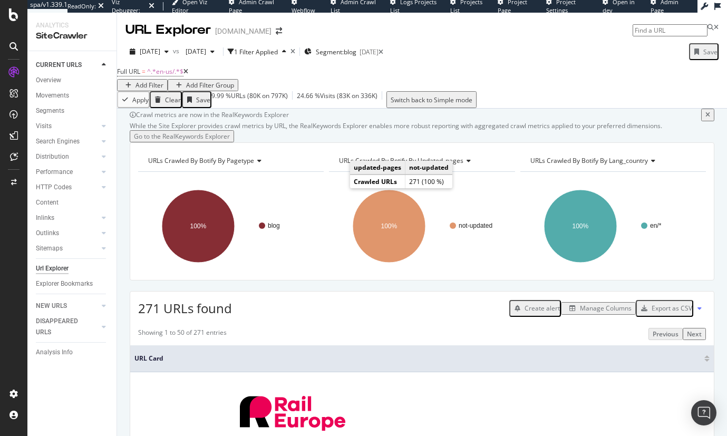
click at [163, 81] on div "Add Filter" at bounding box center [149, 85] width 28 height 9
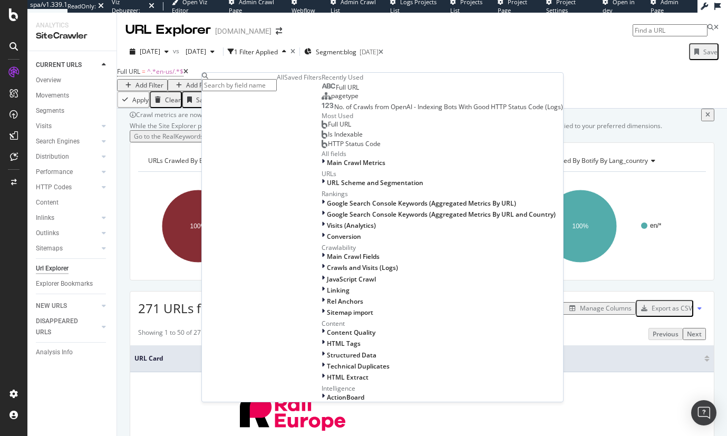
click at [336, 92] on span "Full URL" at bounding box center [347, 87] width 23 height 9
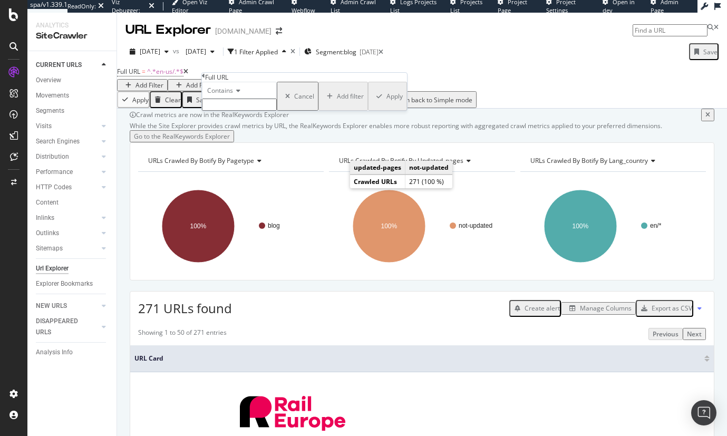
click at [218, 111] on input "text" at bounding box center [239, 105] width 75 height 12
type input "-by-"
click at [386, 104] on div "Apply" at bounding box center [394, 99] width 16 height 9
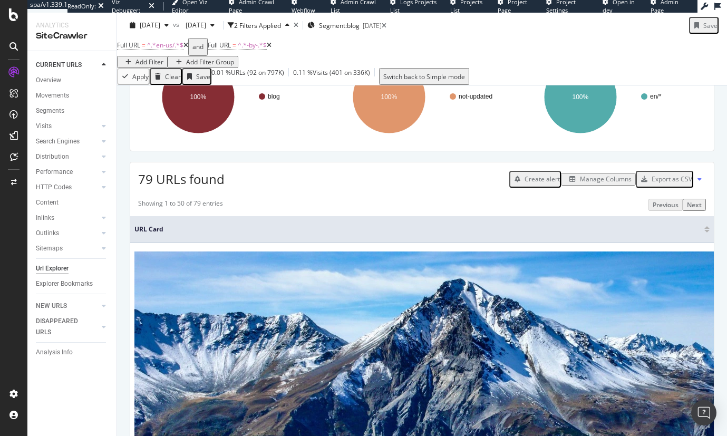
scroll to position [141, 0]
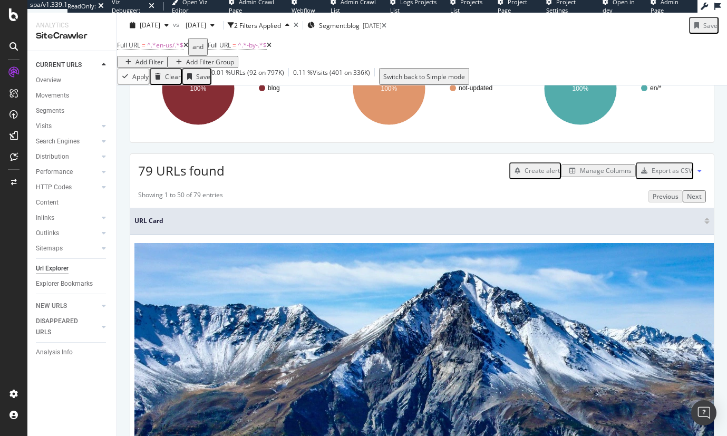
click at [583, 175] on div "Manage Columns" at bounding box center [606, 170] width 52 height 9
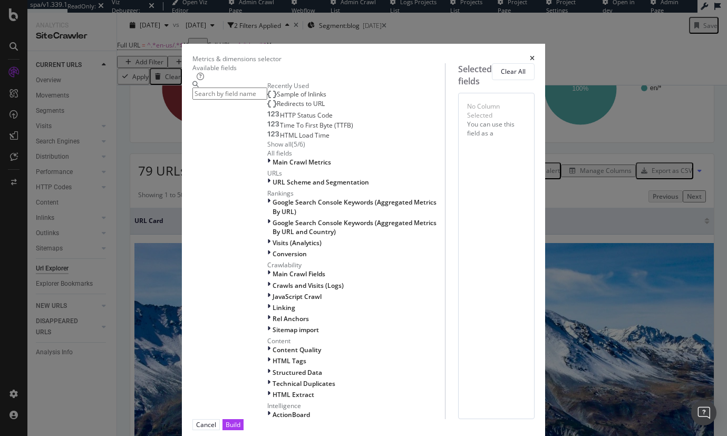
click at [662, 177] on div "Metrics & dimensions selector Available fields Recently Used Sample of Inlinks …" at bounding box center [363, 218] width 727 height 436
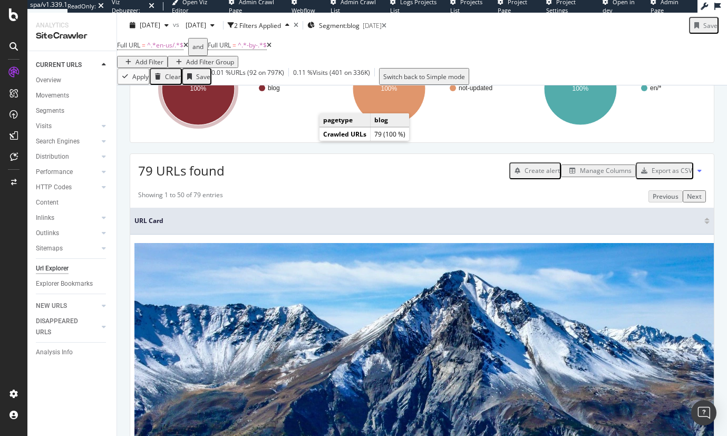
scroll to position [42, 0]
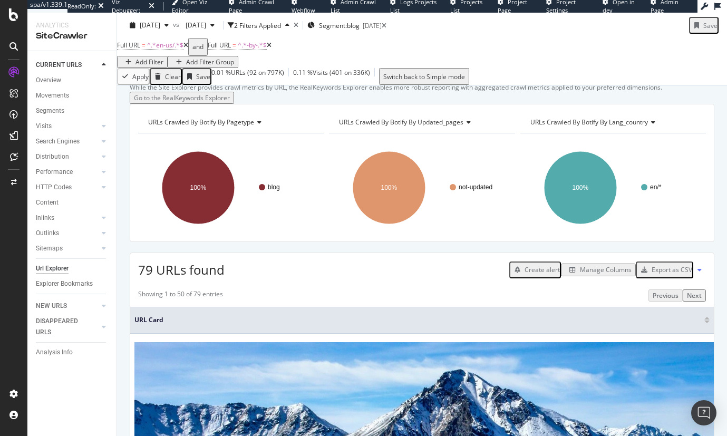
click at [163, 57] on div "Add Filter" at bounding box center [149, 61] width 28 height 9
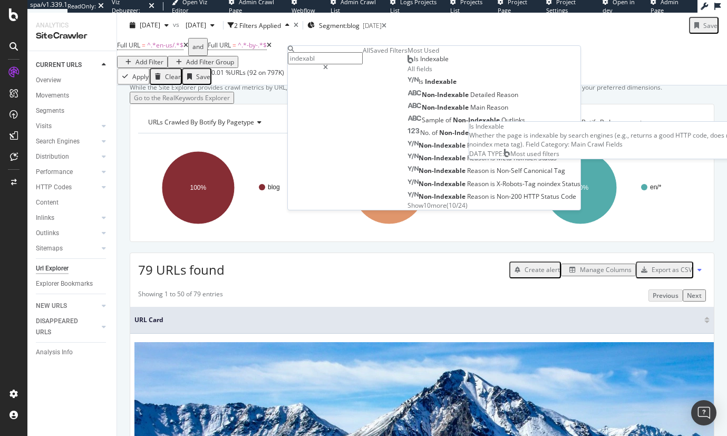
type input "indexabl"
click at [414, 63] on span "Is Indexable" at bounding box center [431, 58] width 35 height 9
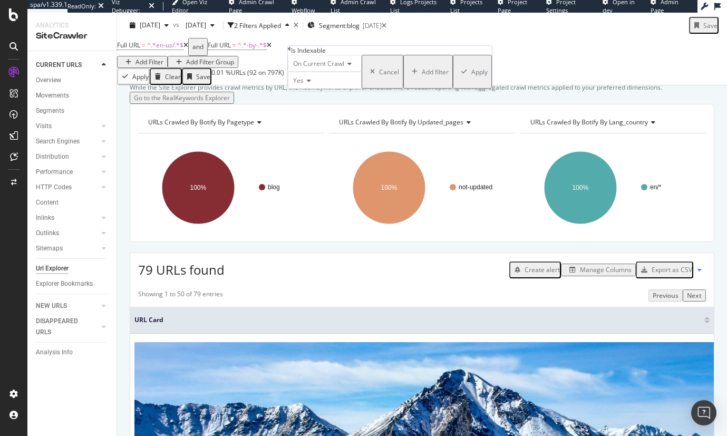
click at [471, 76] on div "Apply" at bounding box center [479, 71] width 16 height 9
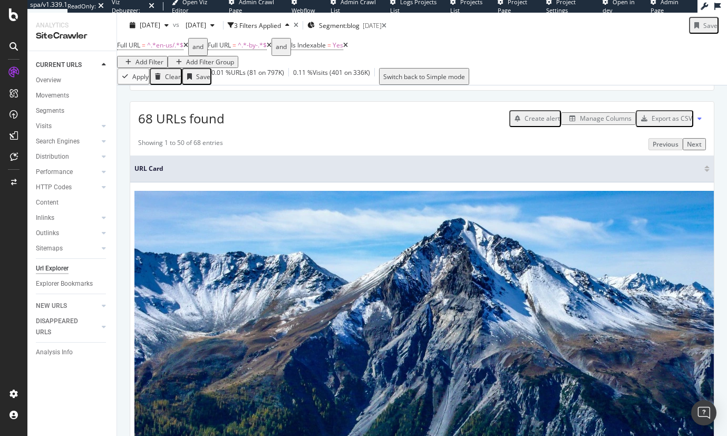
scroll to position [192, 0]
click at [602, 123] on div "Manage Columns" at bounding box center [606, 118] width 52 height 9
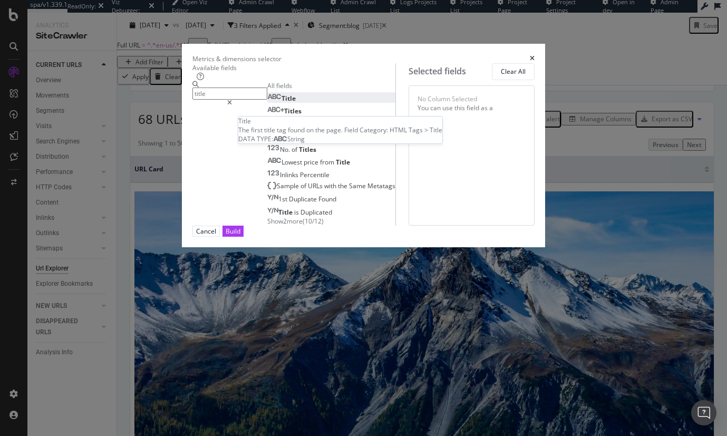
type input "title"
click at [267, 103] on div "Title" at bounding box center [281, 98] width 28 height 9
click at [240, 236] on div "Build" at bounding box center [233, 231] width 15 height 9
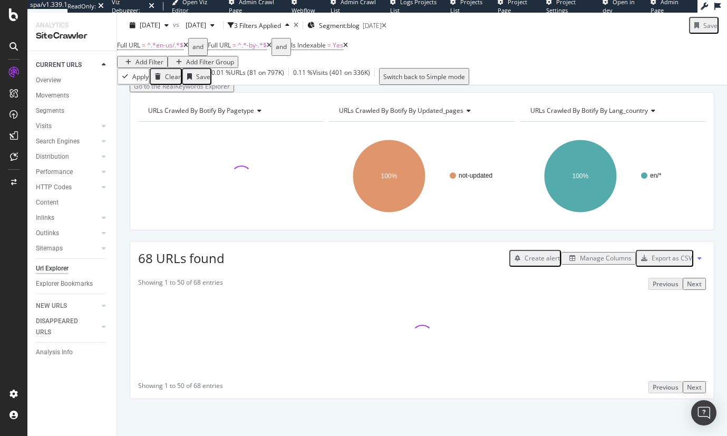
scroll to position [103, 0]
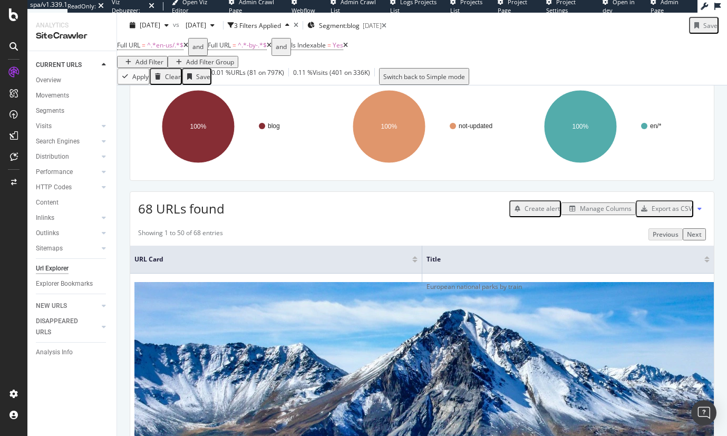
click at [657, 213] on div "Export as CSV" at bounding box center [672, 208] width 41 height 9
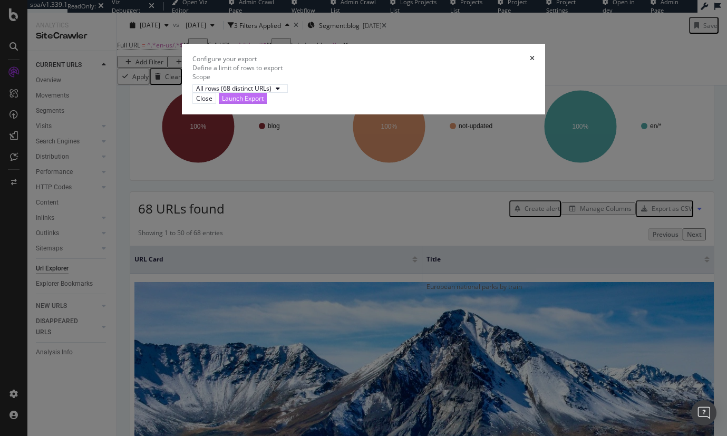
click at [264, 103] on div "Launch Export" at bounding box center [243, 98] width 42 height 9
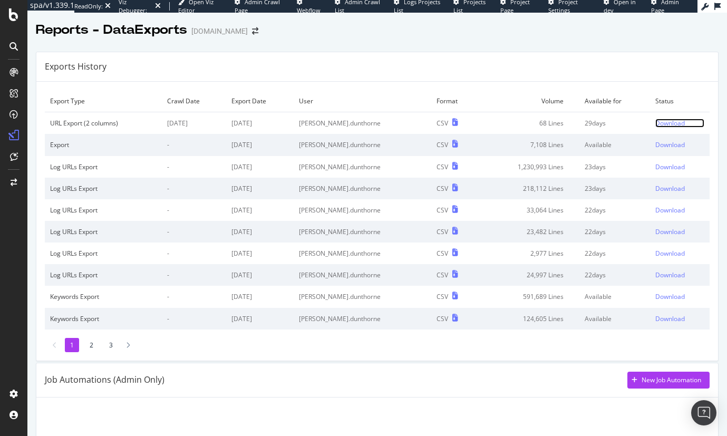
click at [655, 126] on div "Download" at bounding box center [670, 123] width 30 height 9
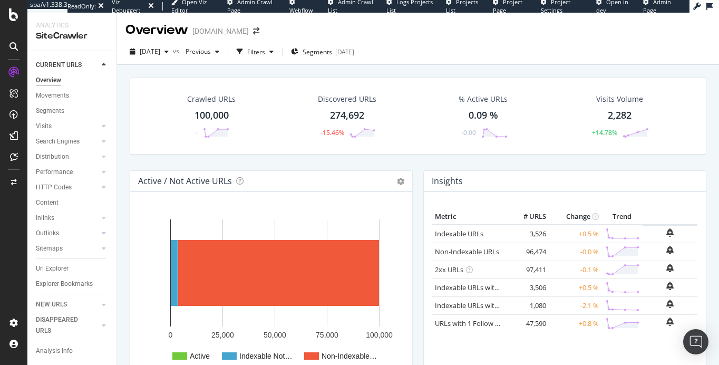
scroll to position [287, 0]
